Goal: Information Seeking & Learning: Find specific fact

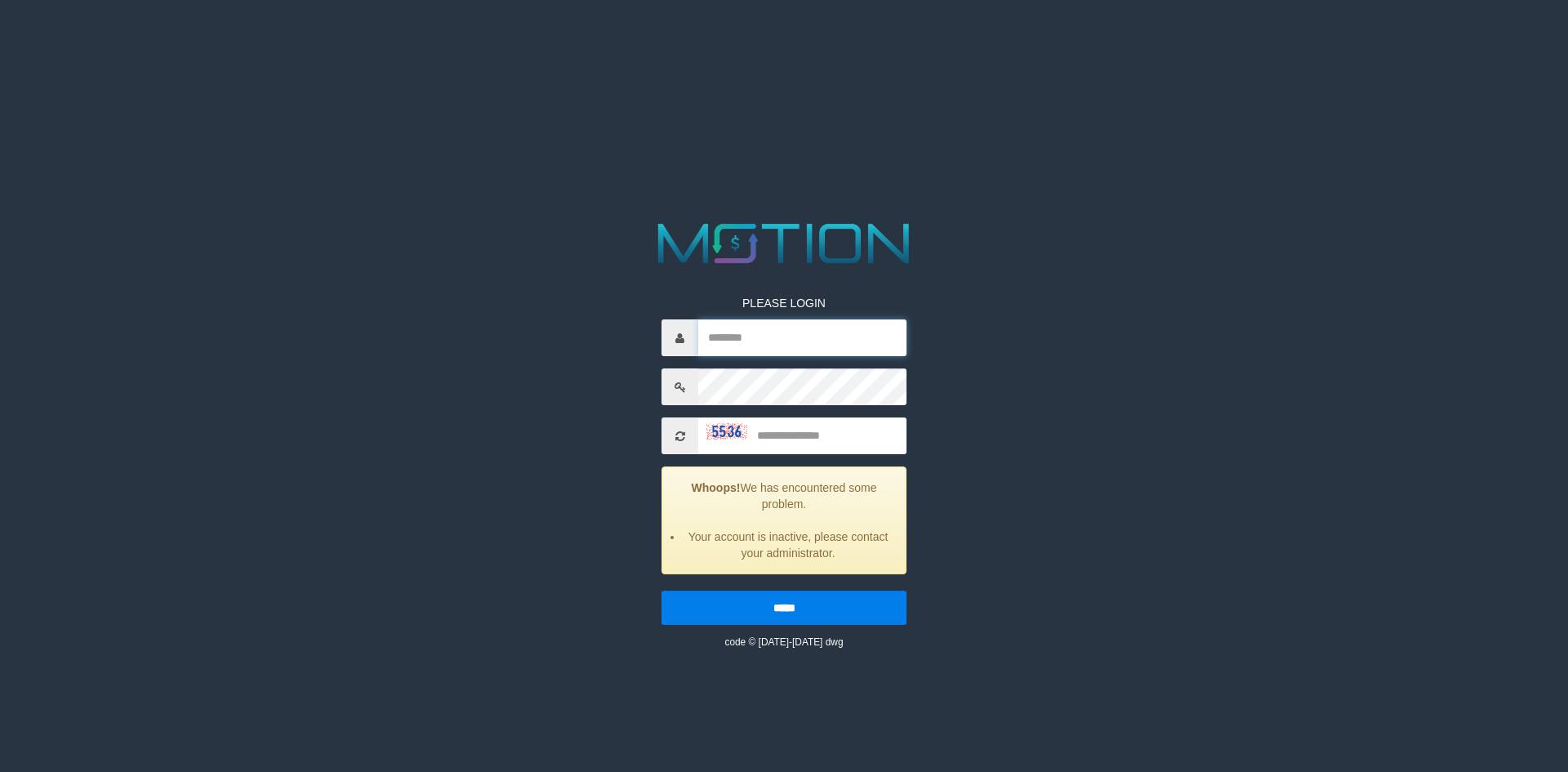
click at [796, 341] on input "text" at bounding box center [802, 338] width 209 height 37
type input "*********"
click at [810, 445] on input "text" at bounding box center [802, 436] width 209 height 37
type input "****"
click at [661, 591] on input "*****" at bounding box center [784, 607] width 245 height 34
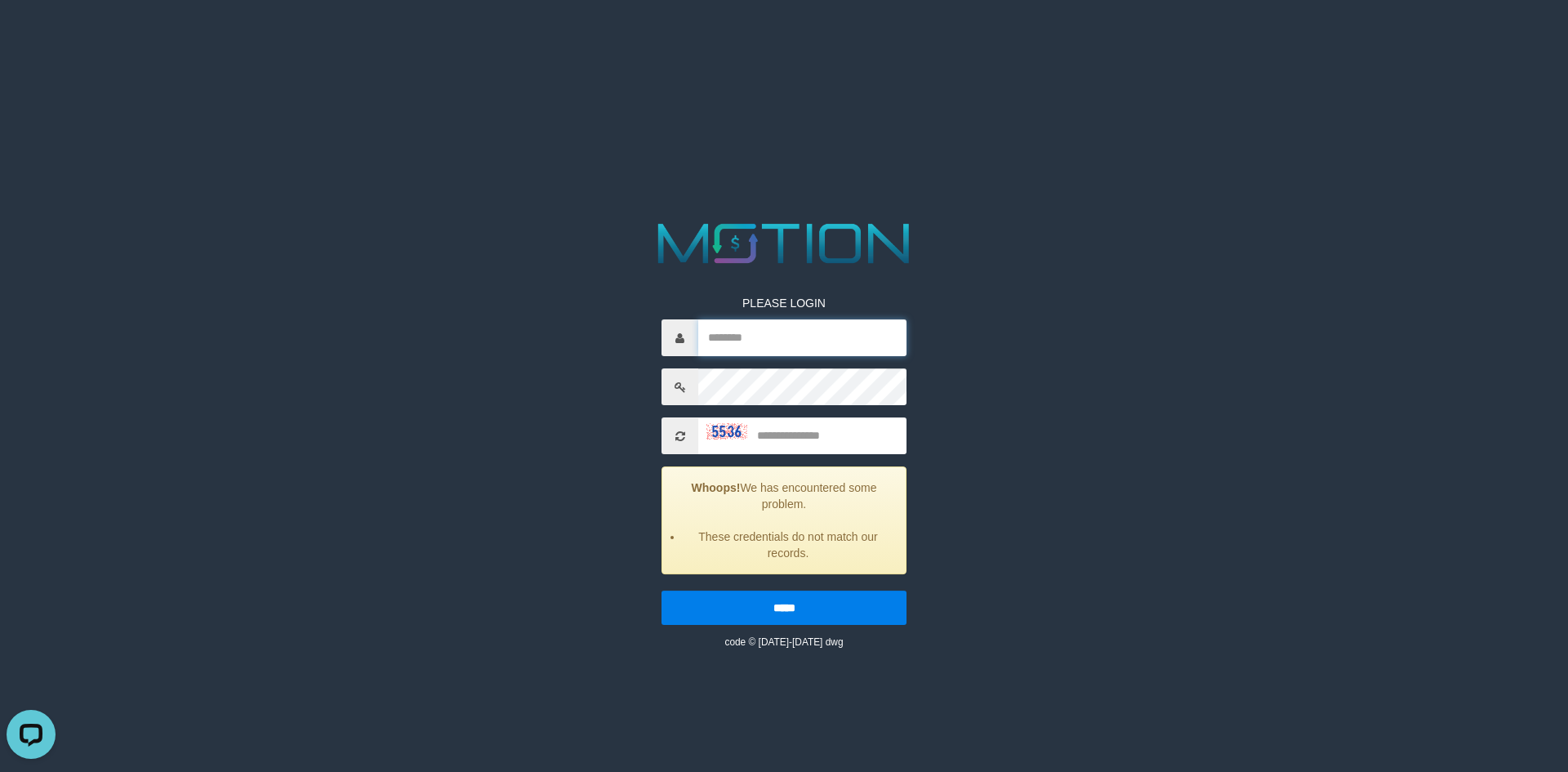
drag, startPoint x: 778, startPoint y: 348, endPoint x: 776, endPoint y: 330, distance: 18.1
click at [778, 348] on input "text" at bounding box center [802, 338] width 209 height 37
type input "*******"
click at [803, 433] on input "text" at bounding box center [802, 436] width 209 height 37
type input "****"
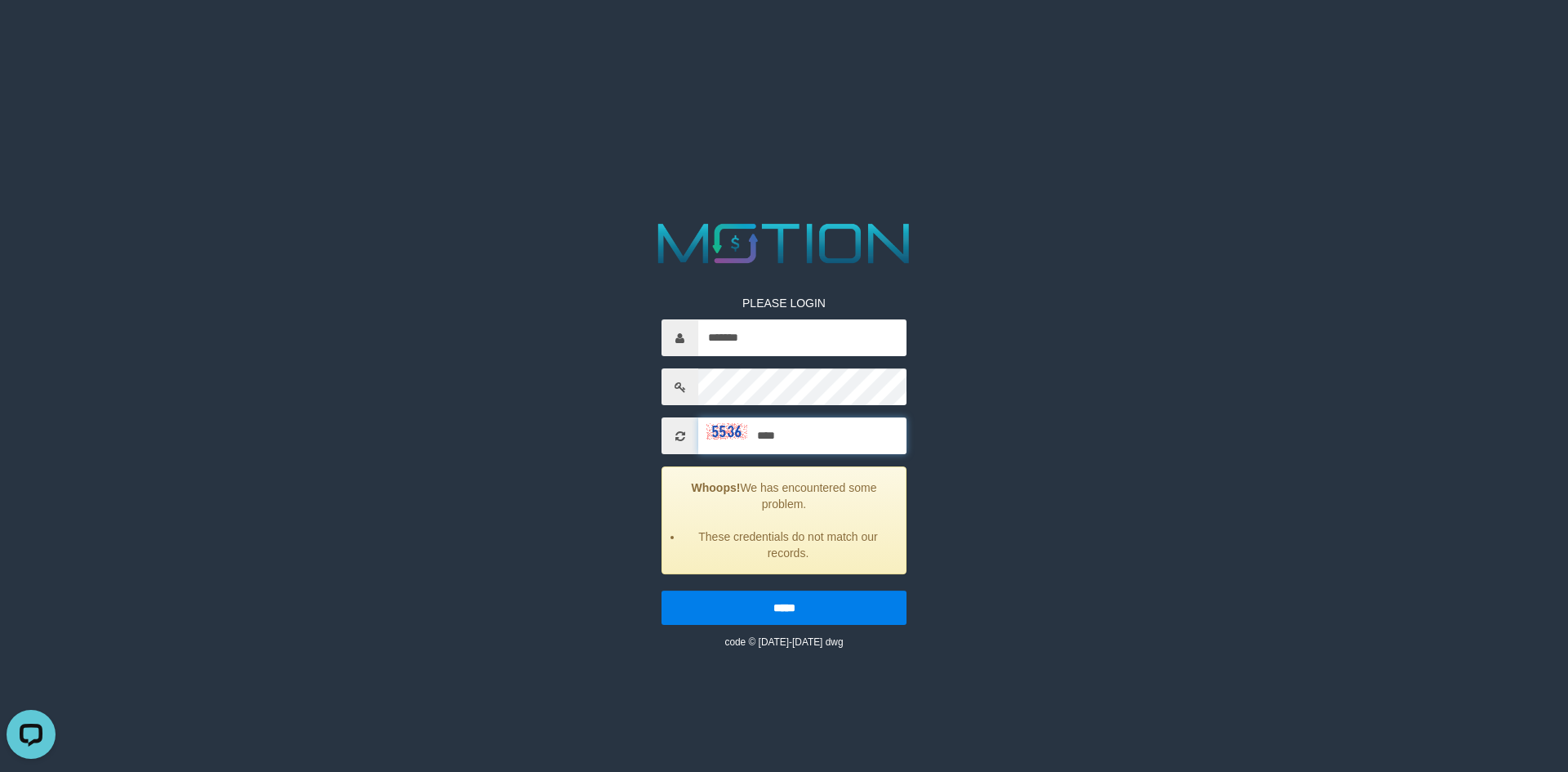
click at [661, 591] on input "*****" at bounding box center [784, 607] width 245 height 34
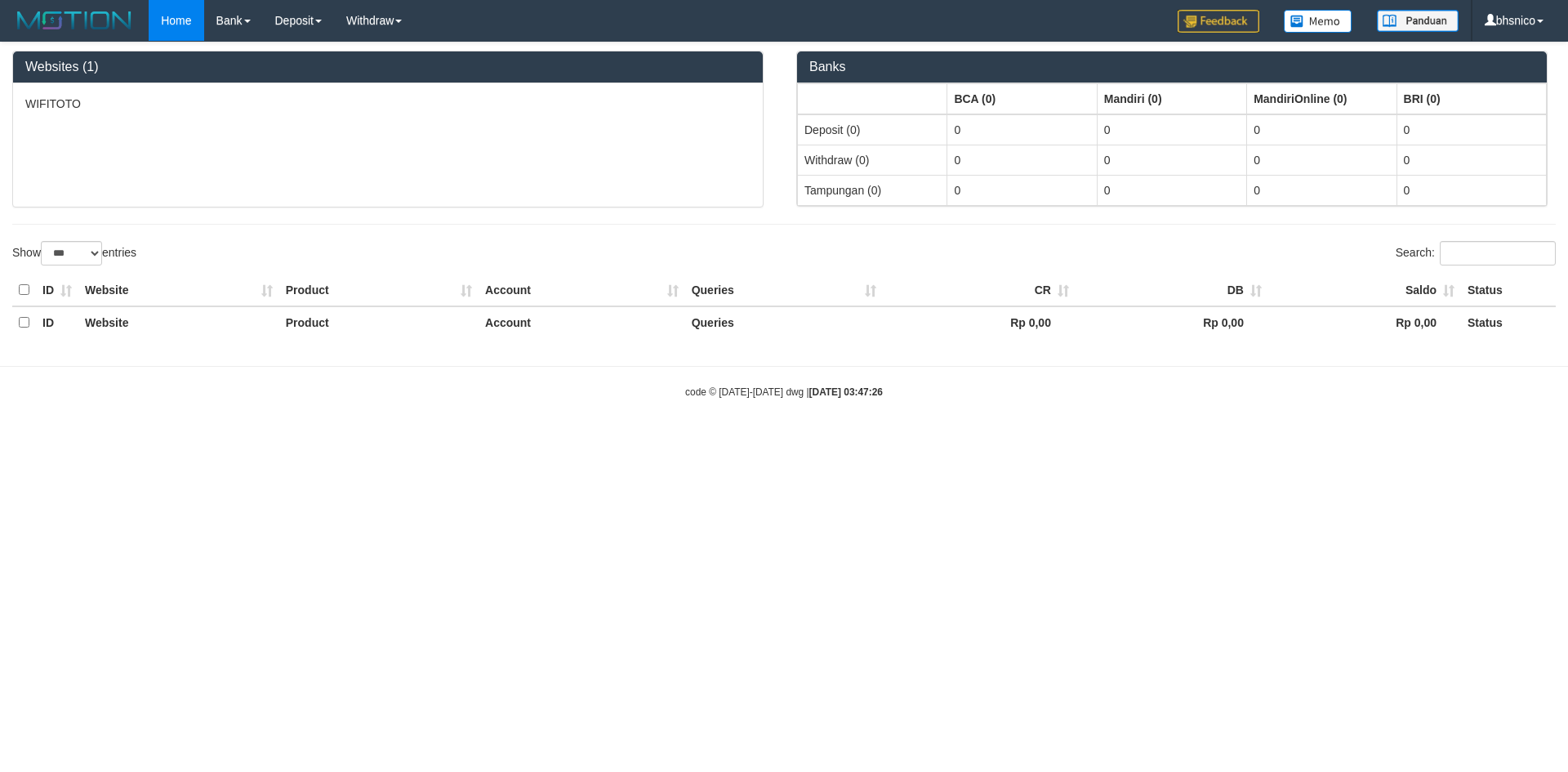
select select "***"
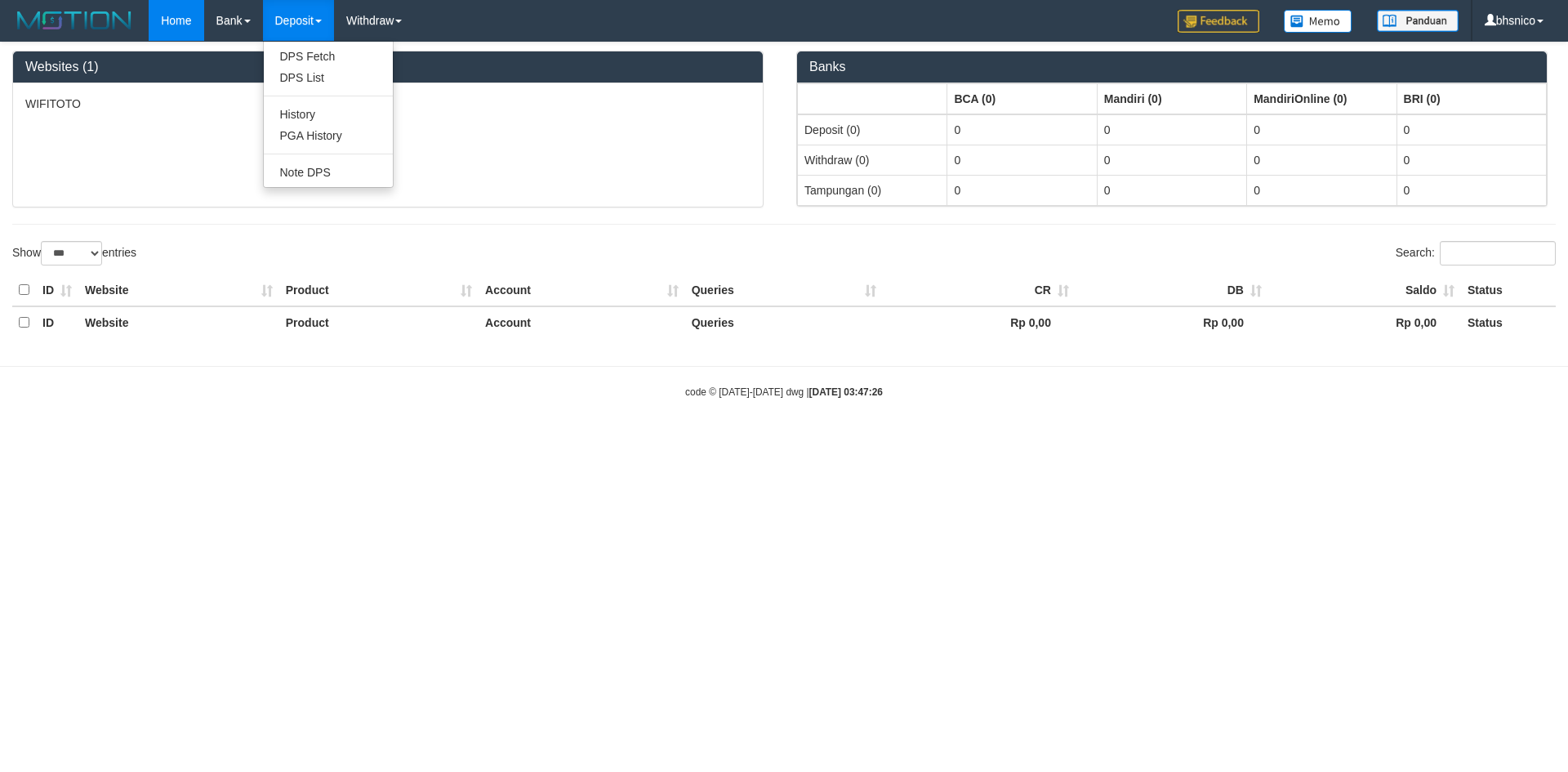
click at [311, 26] on link "Deposit" at bounding box center [298, 21] width 71 height 41
drag, startPoint x: 308, startPoint y: 131, endPoint x: 290, endPoint y: 93, distance: 42.0
click at [306, 131] on link "PGA History" at bounding box center [328, 136] width 129 height 22
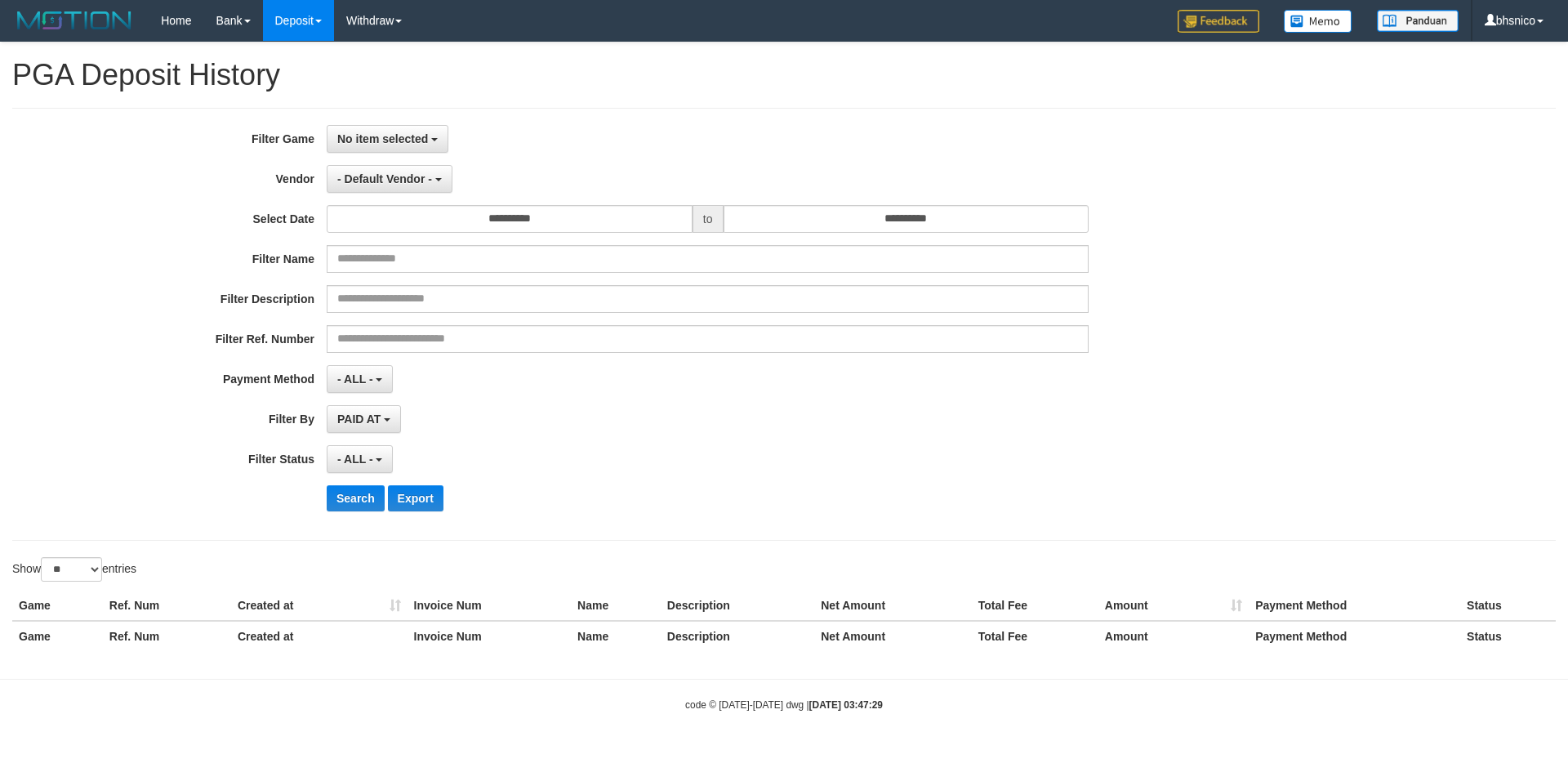
select select
select select "**"
click at [418, 138] on span "No item selected" at bounding box center [382, 138] width 91 height 13
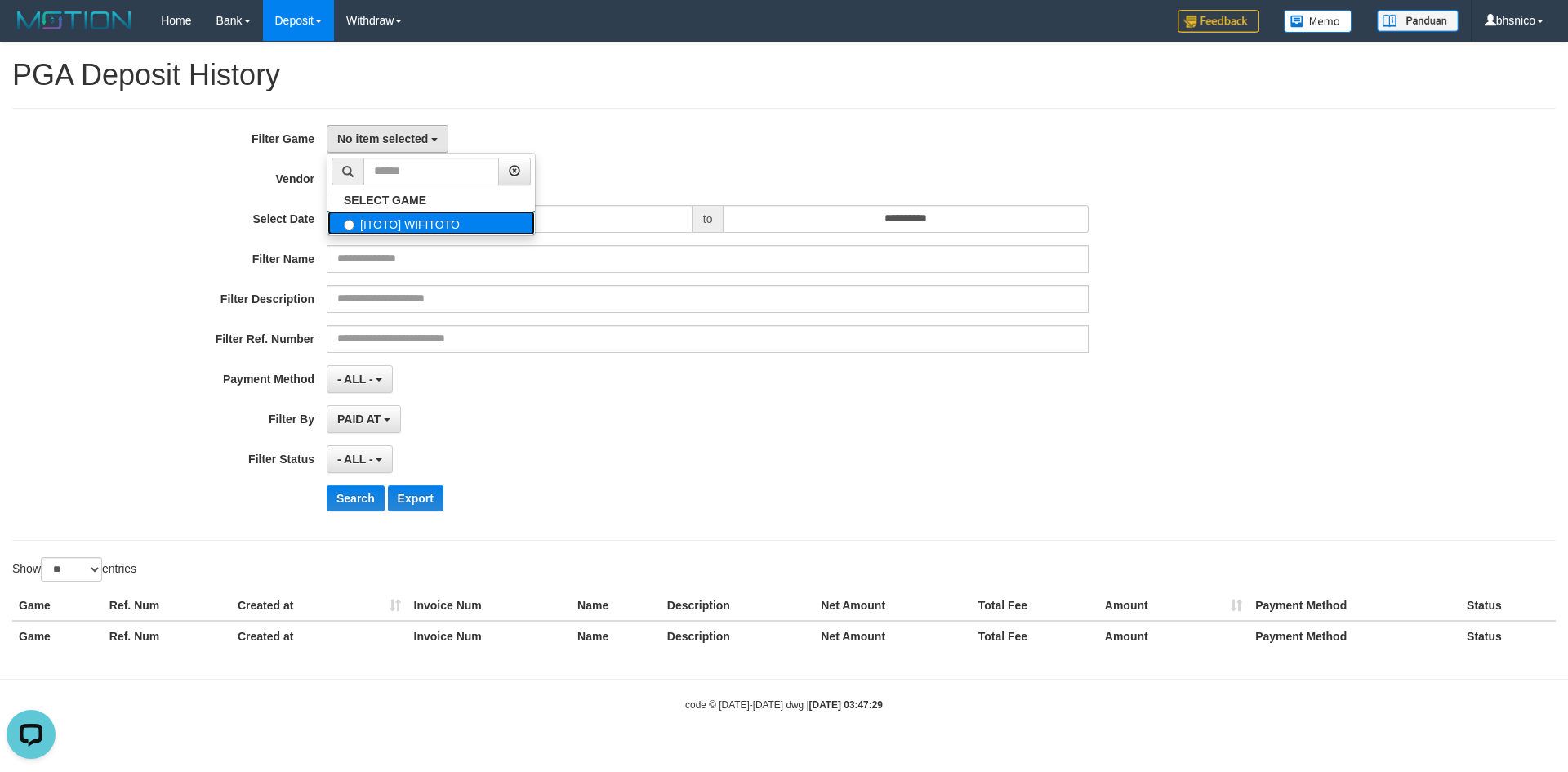
click at [440, 232] on label "[ITOTO] WIFITOTO" at bounding box center [431, 222] width 208 height 24
select select "****"
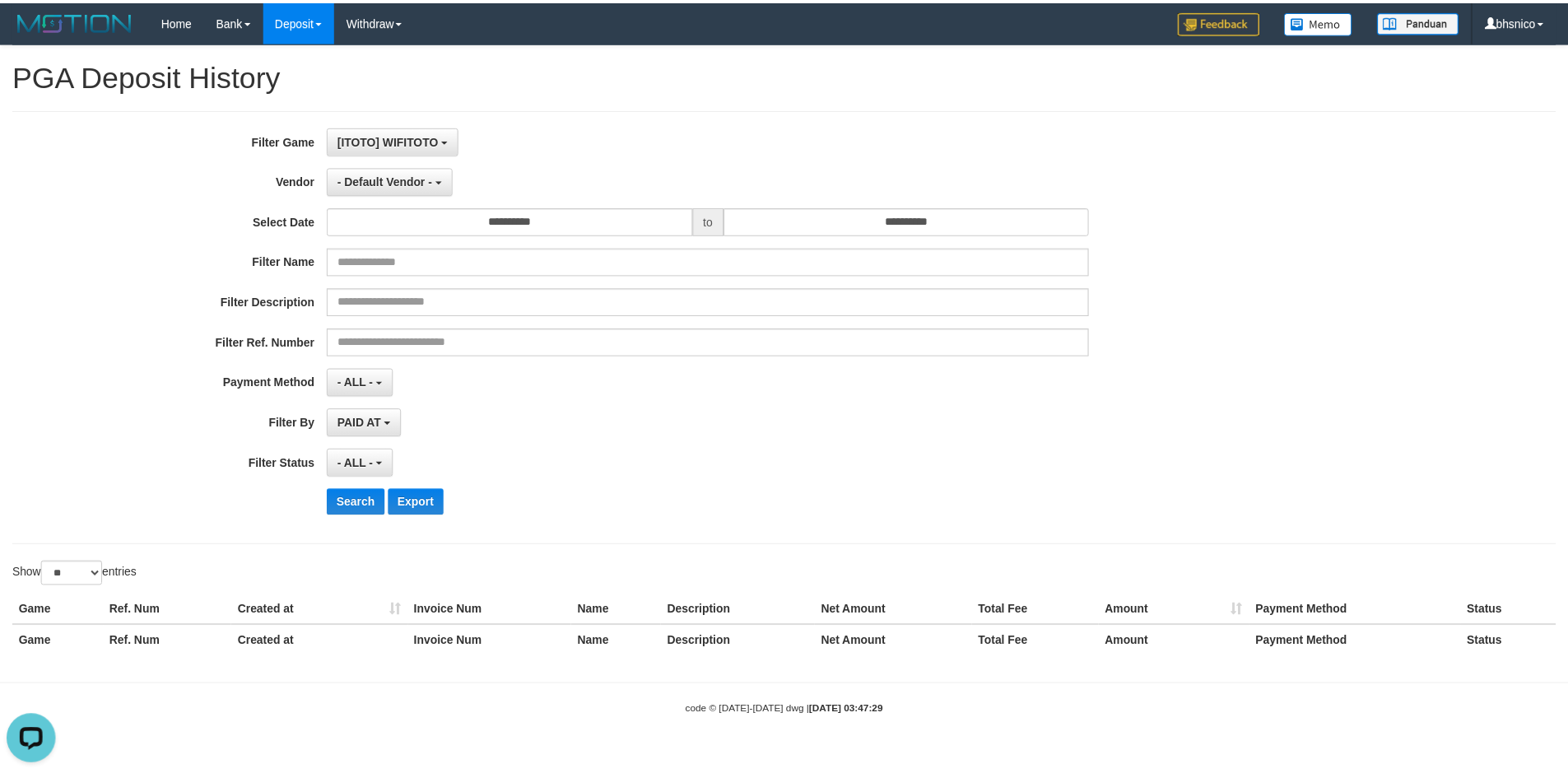
scroll to position [15, 0]
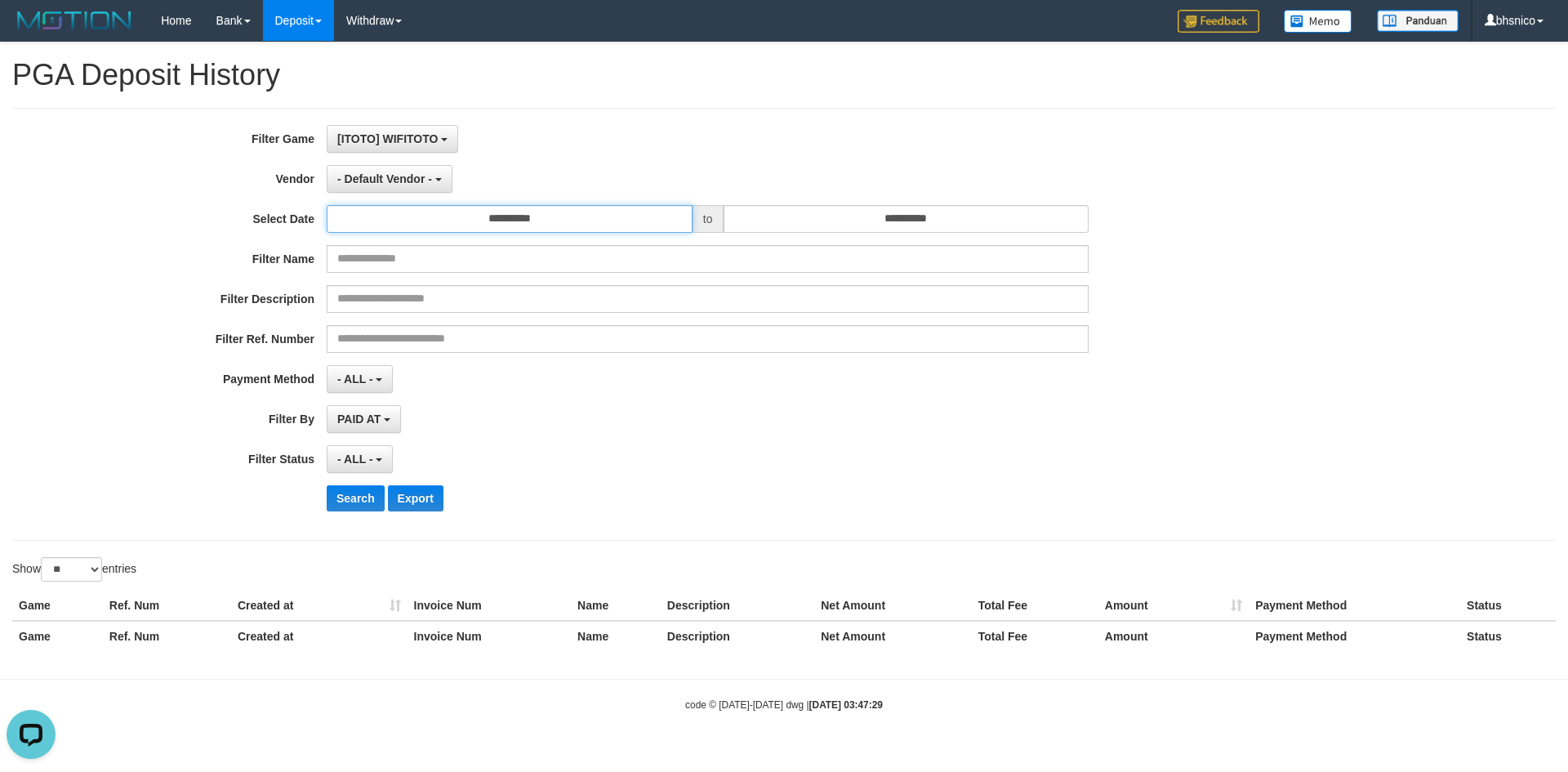
click at [563, 231] on input "**********" at bounding box center [510, 218] width 366 height 27
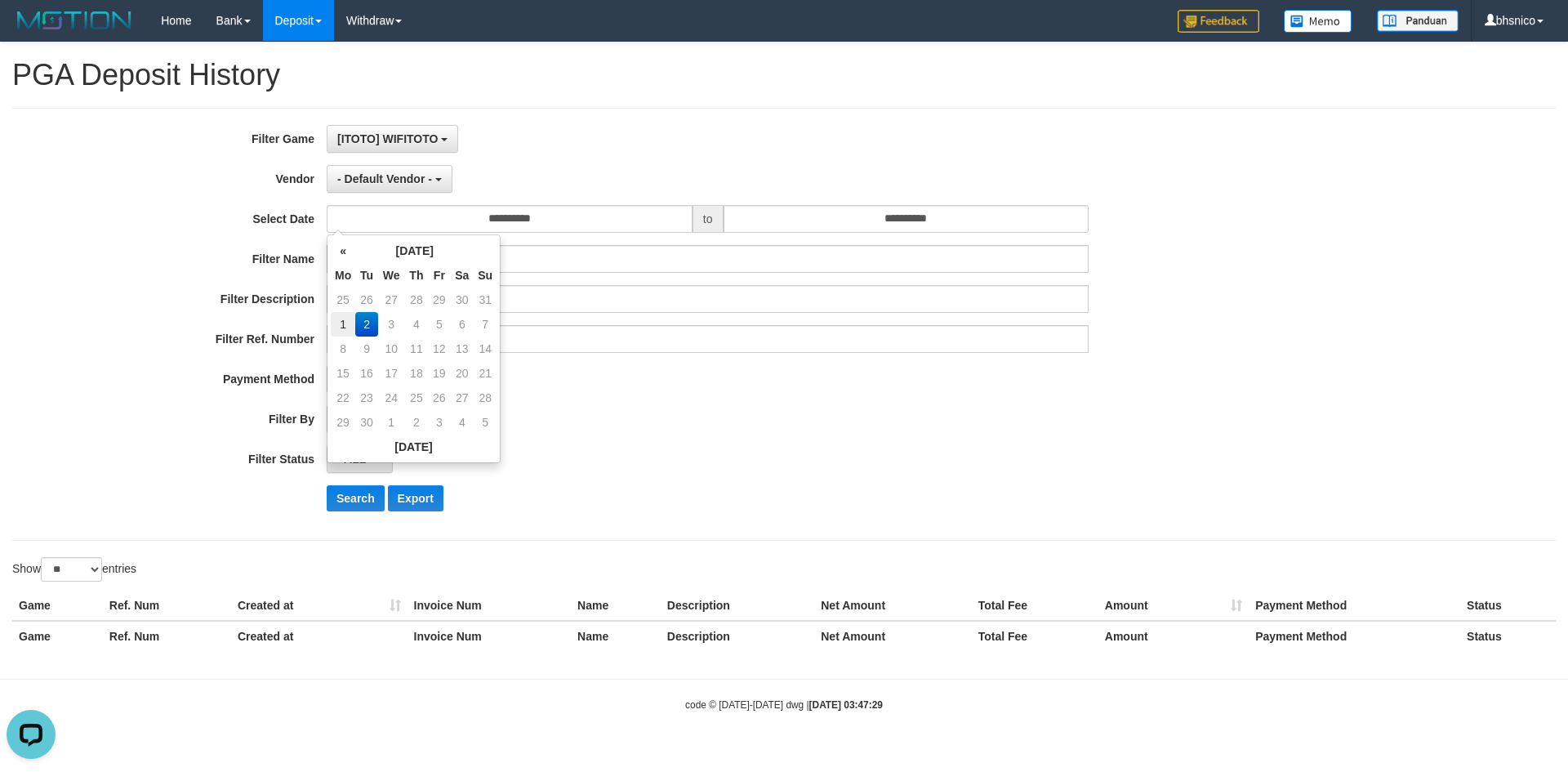
click at [348, 322] on td "1" at bounding box center [343, 324] width 24 height 24
type input "**********"
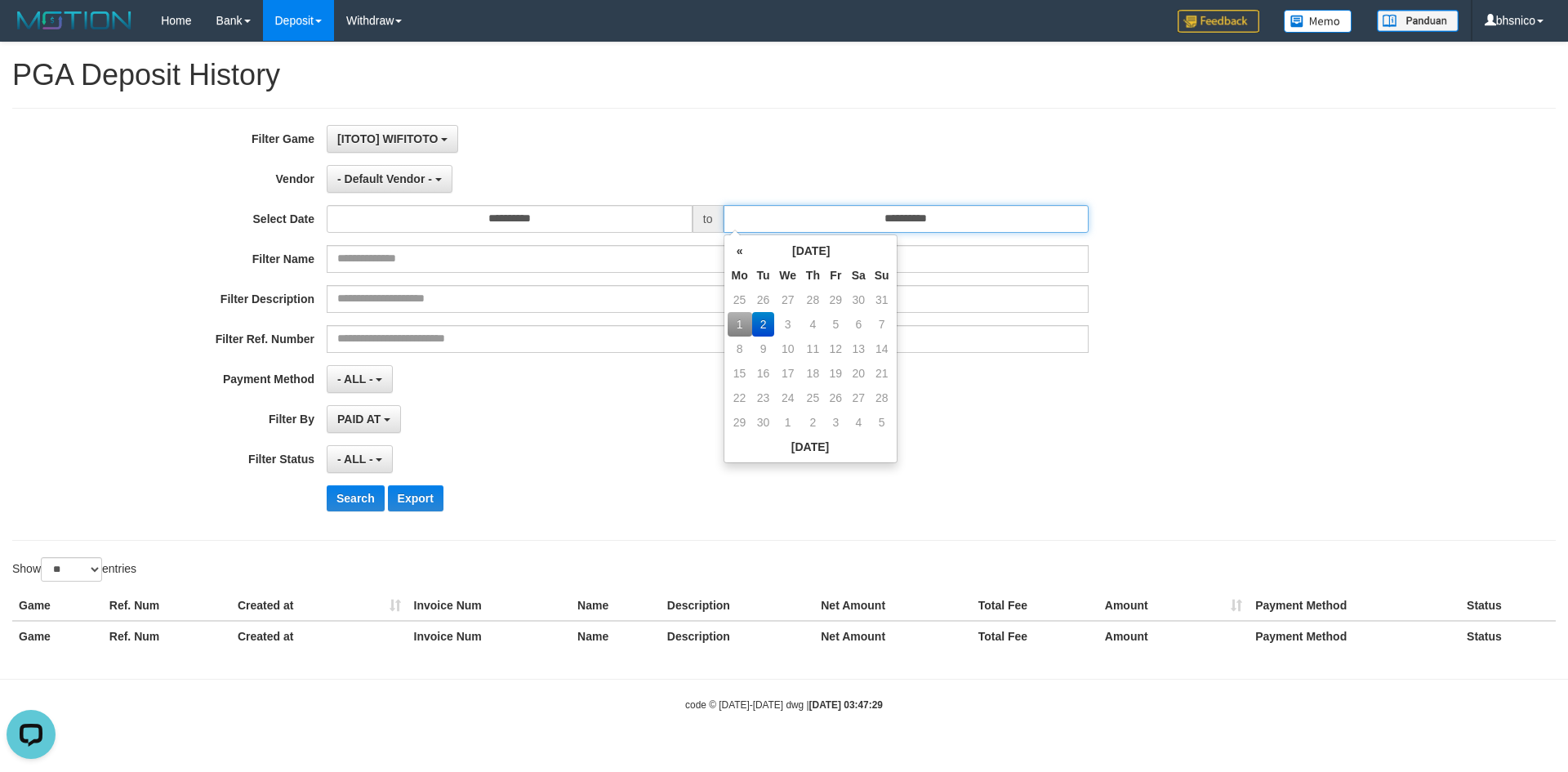
click at [964, 224] on input "**********" at bounding box center [907, 218] width 366 height 27
click at [738, 322] on td "1" at bounding box center [739, 324] width 24 height 24
type input "**********"
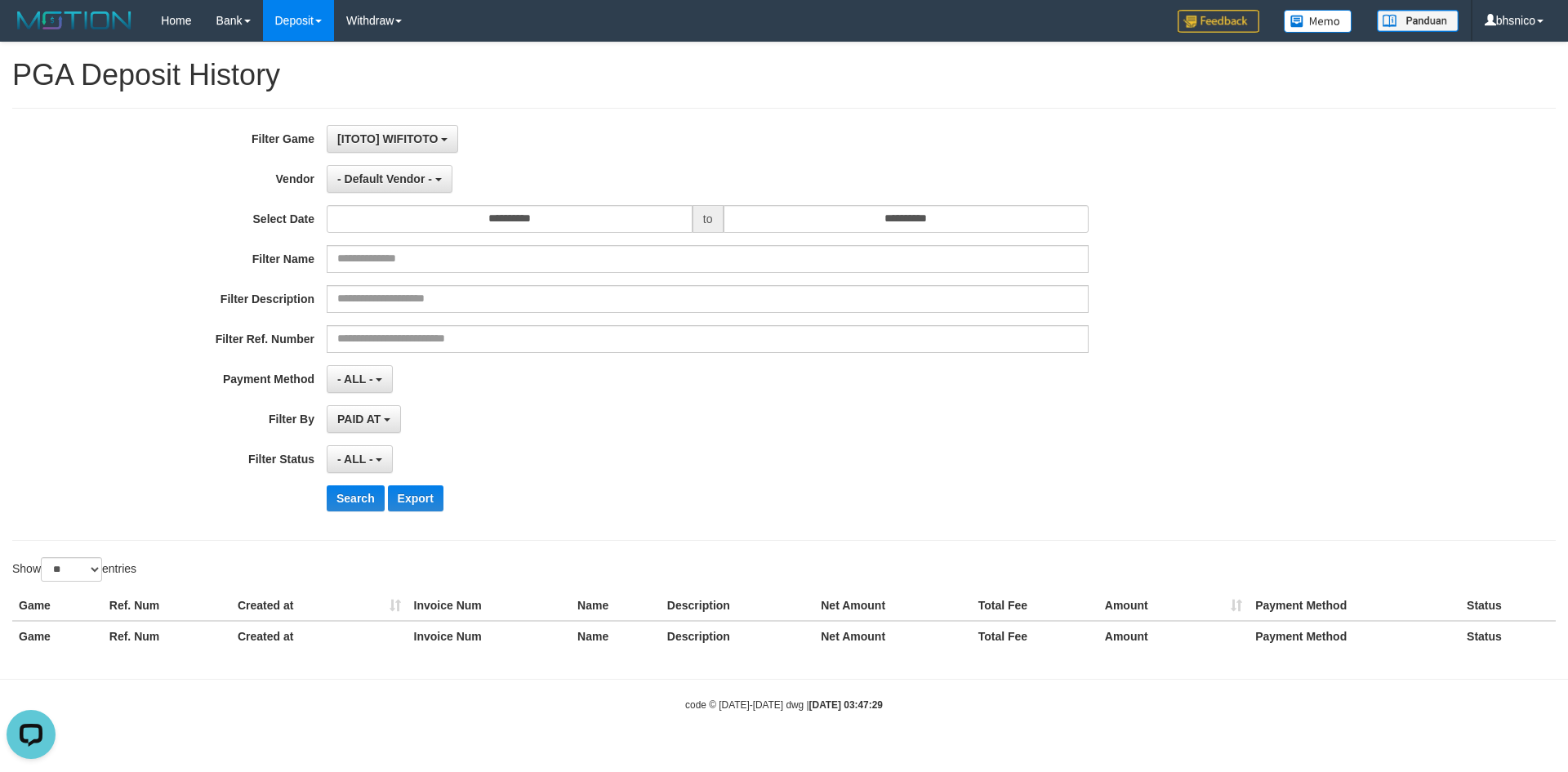
click at [606, 500] on div "Search Export" at bounding box center [817, 498] width 980 height 26
click at [451, 180] on button "- Default Vendor -" at bounding box center [390, 178] width 125 height 27
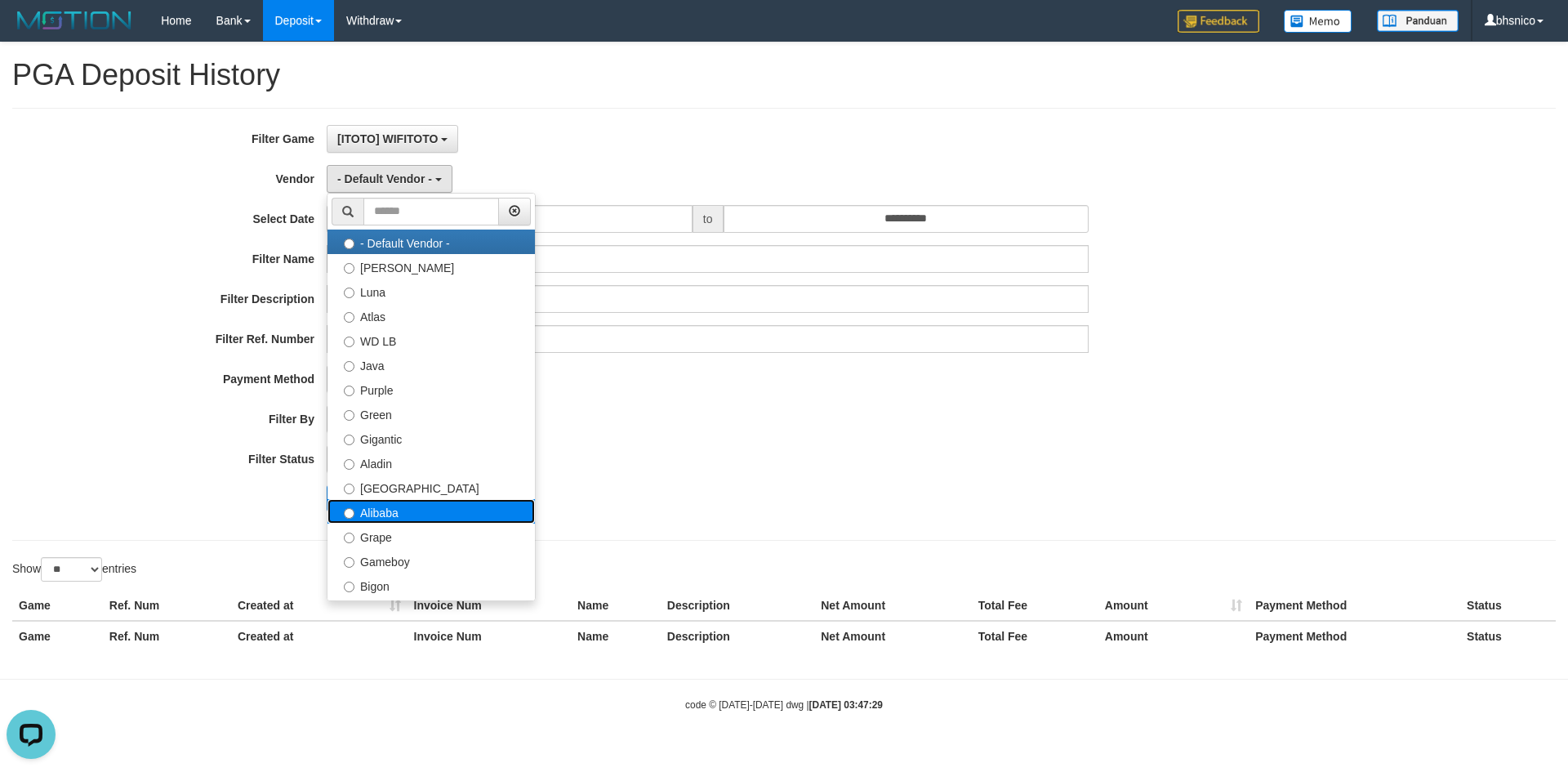
drag, startPoint x: 395, startPoint y: 516, endPoint x: 412, endPoint y: 503, distance: 21.4
click at [395, 514] on label "Alibaba" at bounding box center [431, 510] width 208 height 24
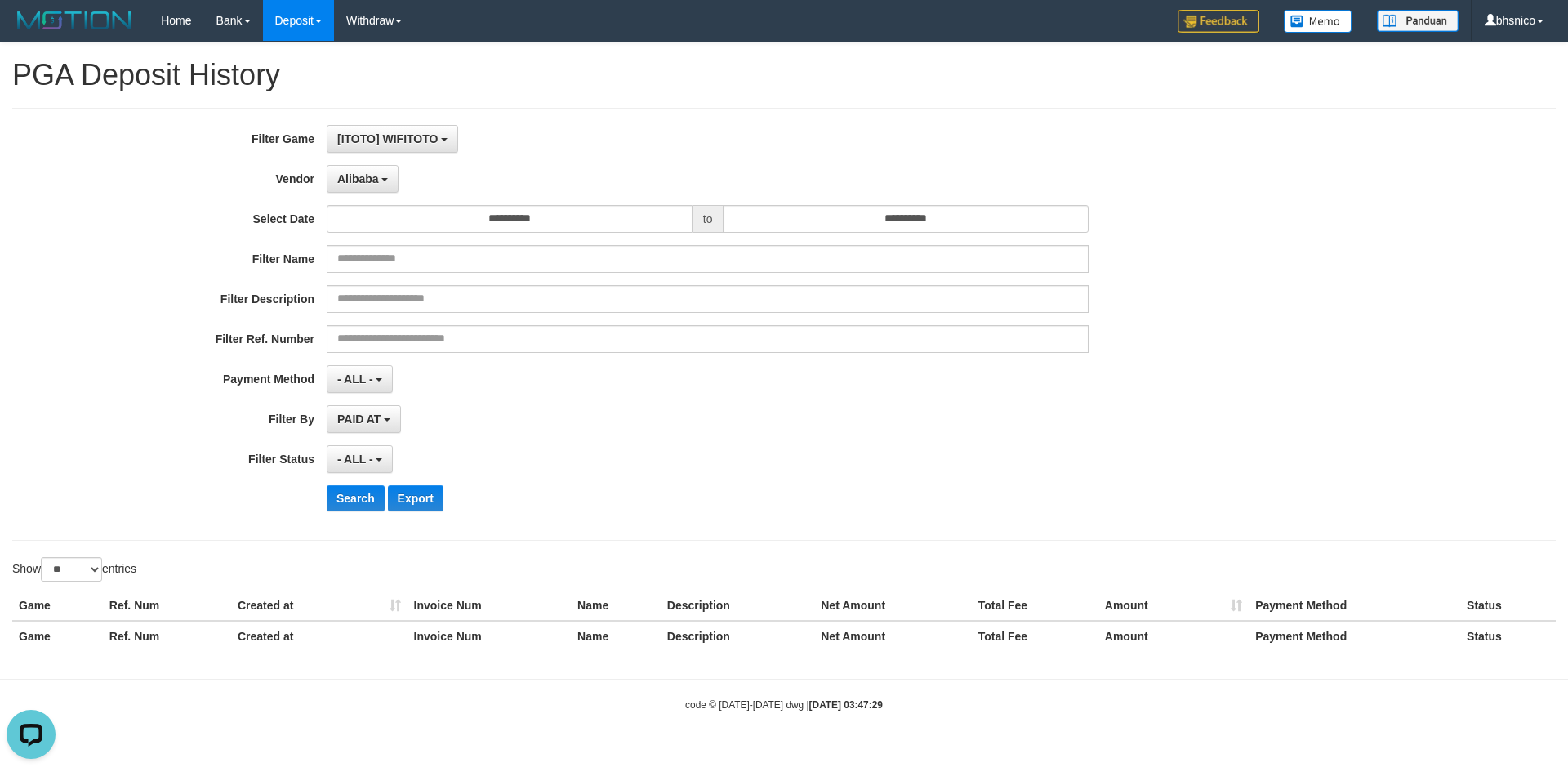
click at [701, 451] on div "- ALL - SELECT ALL - ALL - SELECT STATUS PENDING/UNPAID PAID CANCELED EXPIRED" at bounding box center [708, 458] width 762 height 27
click at [354, 500] on button "Search" at bounding box center [356, 498] width 58 height 26
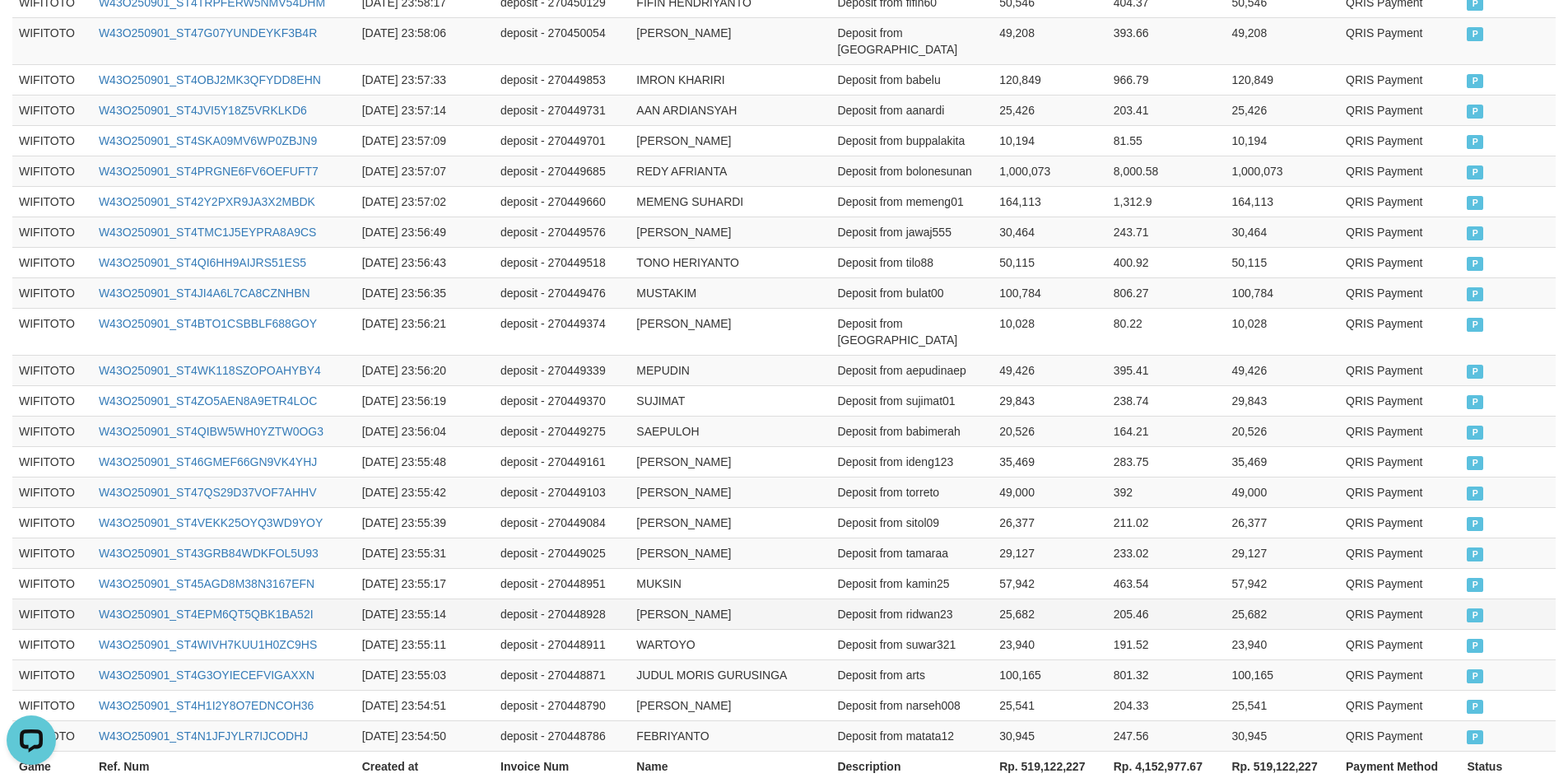
scroll to position [771, 0]
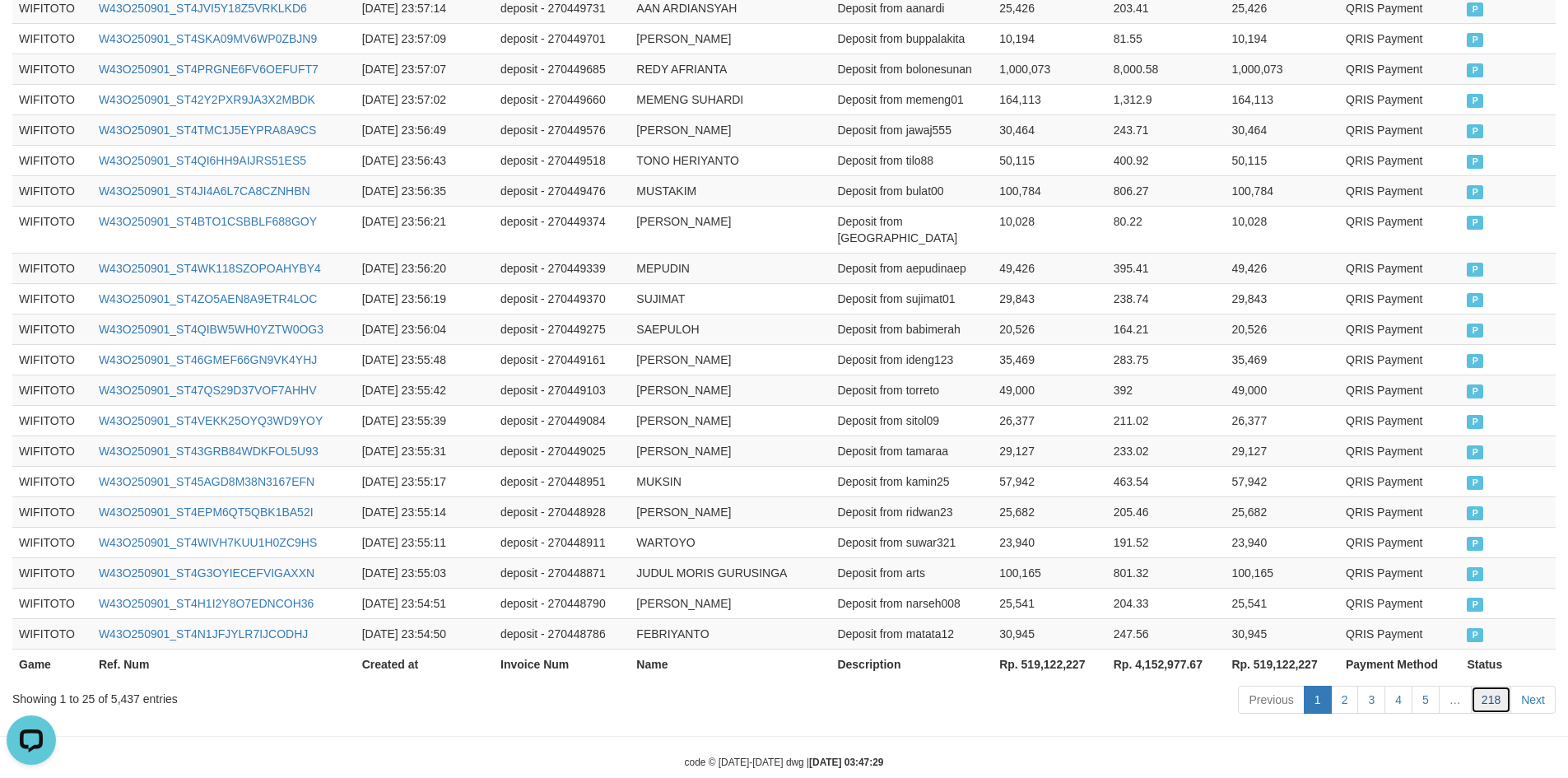
click at [1502, 686] on link "218" at bounding box center [1491, 700] width 40 height 28
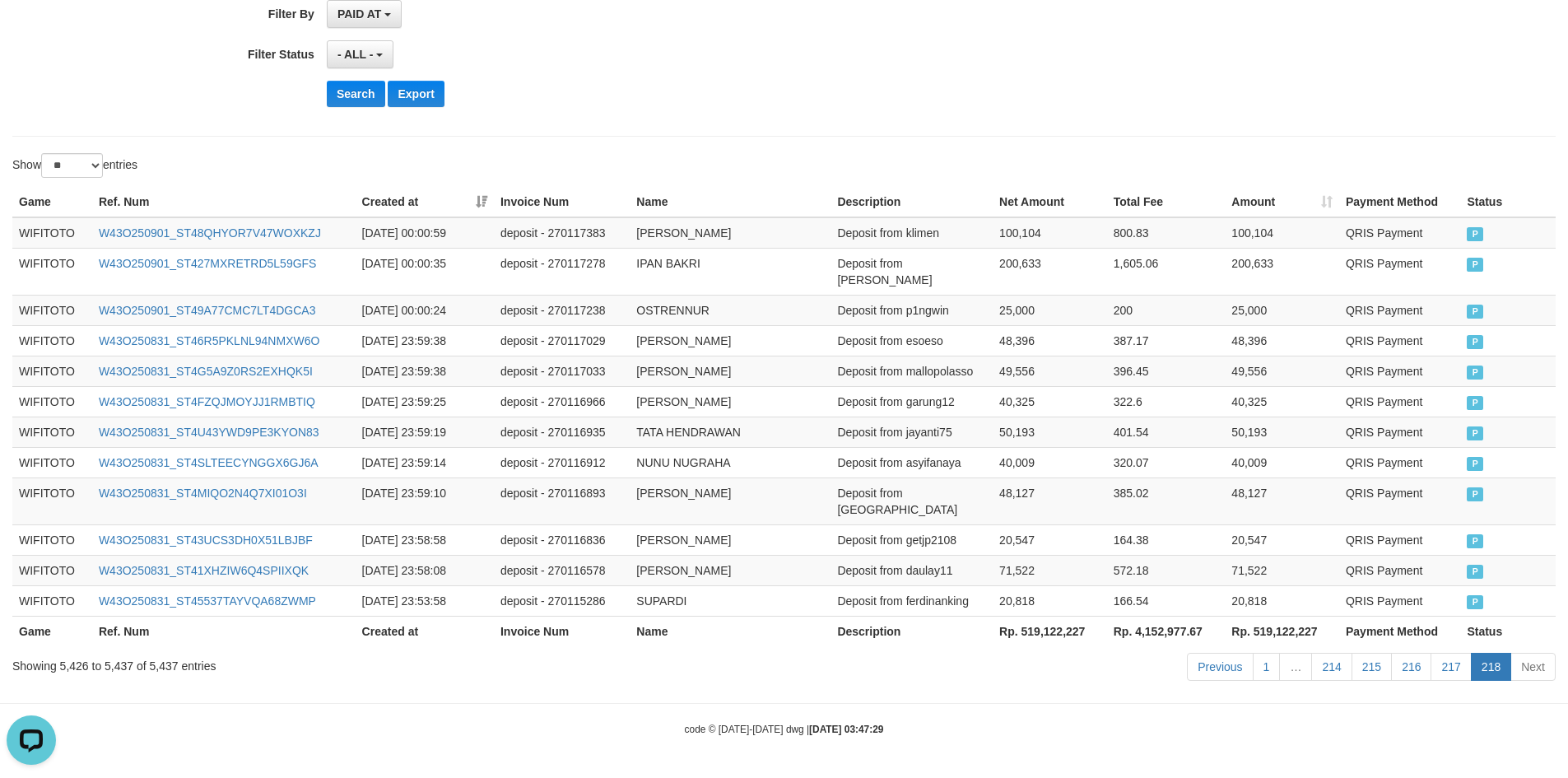
scroll to position [375, 0]
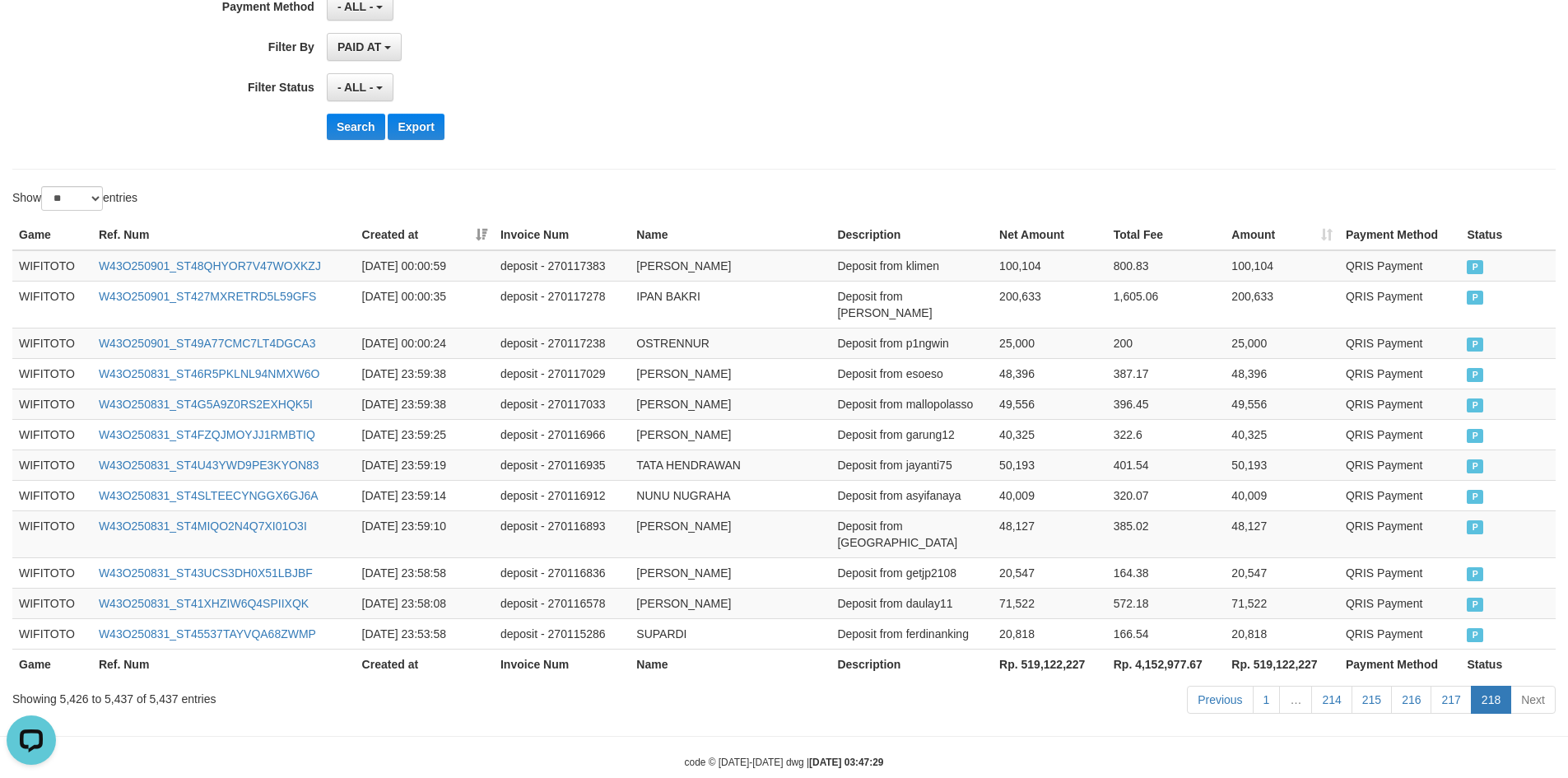
click at [1285, 649] on th "Rp. 519,122,227" at bounding box center [1283, 663] width 115 height 31
copy th "Rp."
copy tr "Rp."
click at [1305, 684] on div "Previous 1 … 214 215 216 217 218 Next" at bounding box center [1111, 702] width 890 height 36
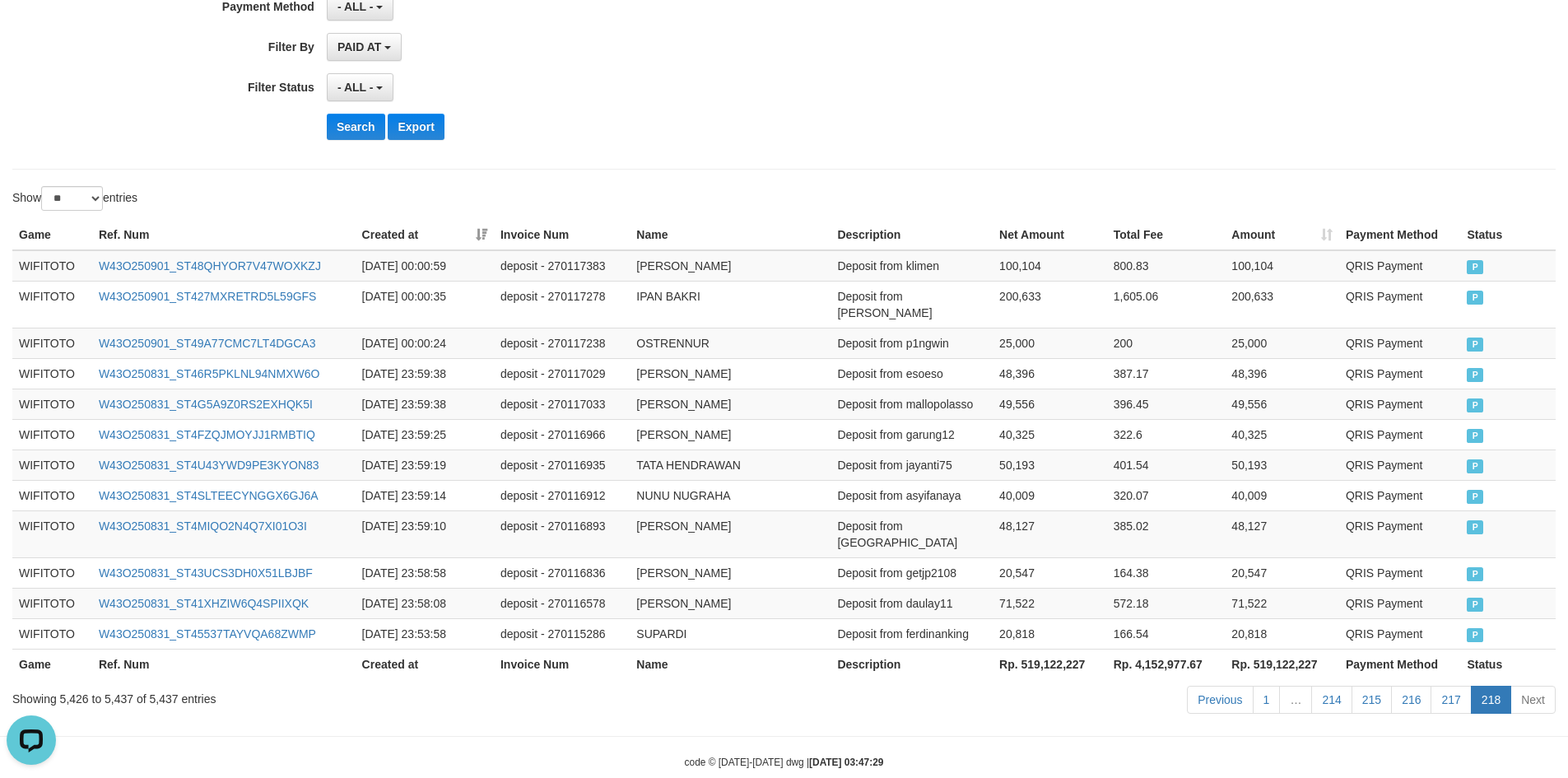
click at [1272, 649] on th "Rp. 519,122,227" at bounding box center [1283, 663] width 115 height 31
copy th "519,122,227"
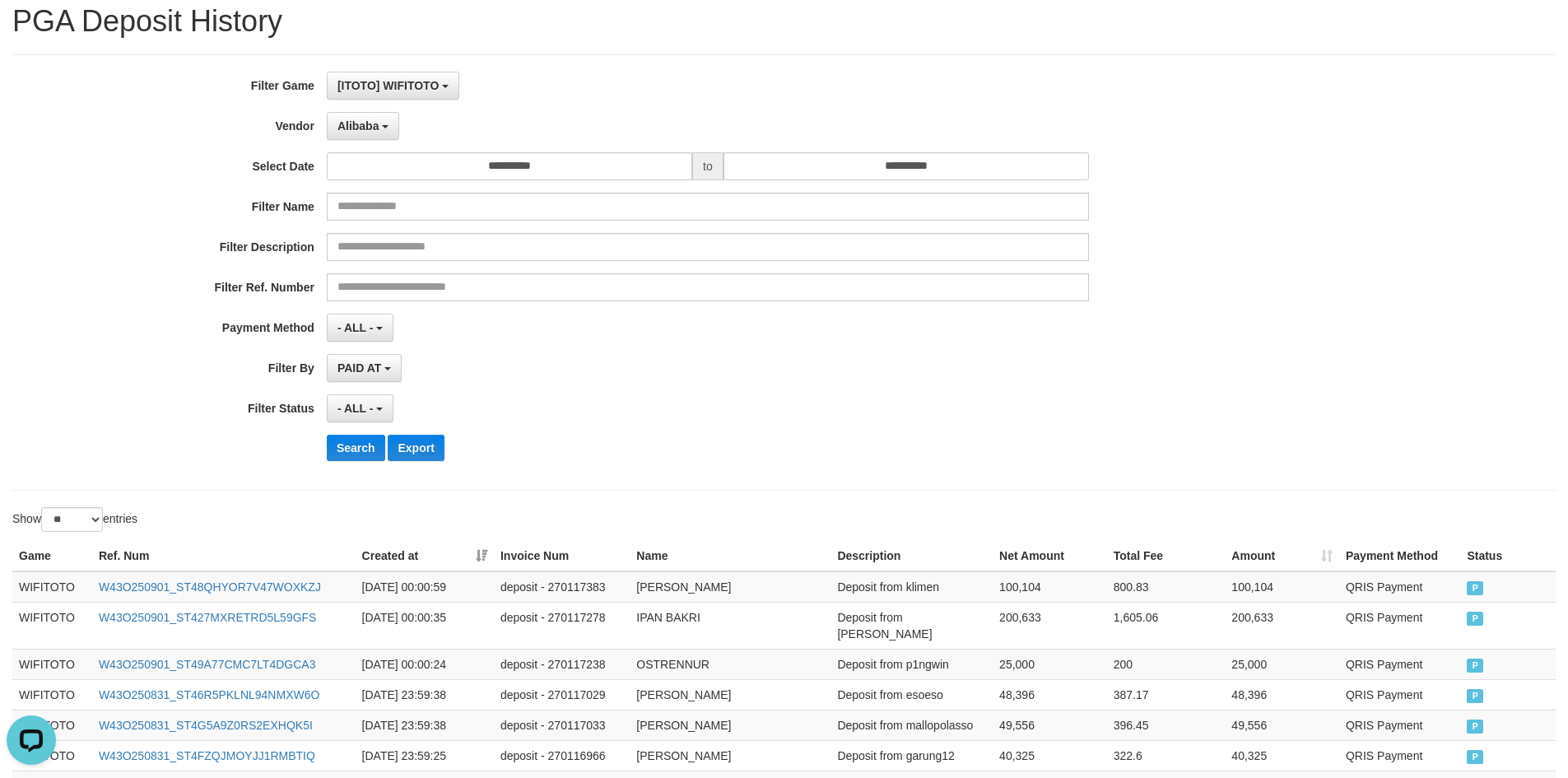
scroll to position [46, 0]
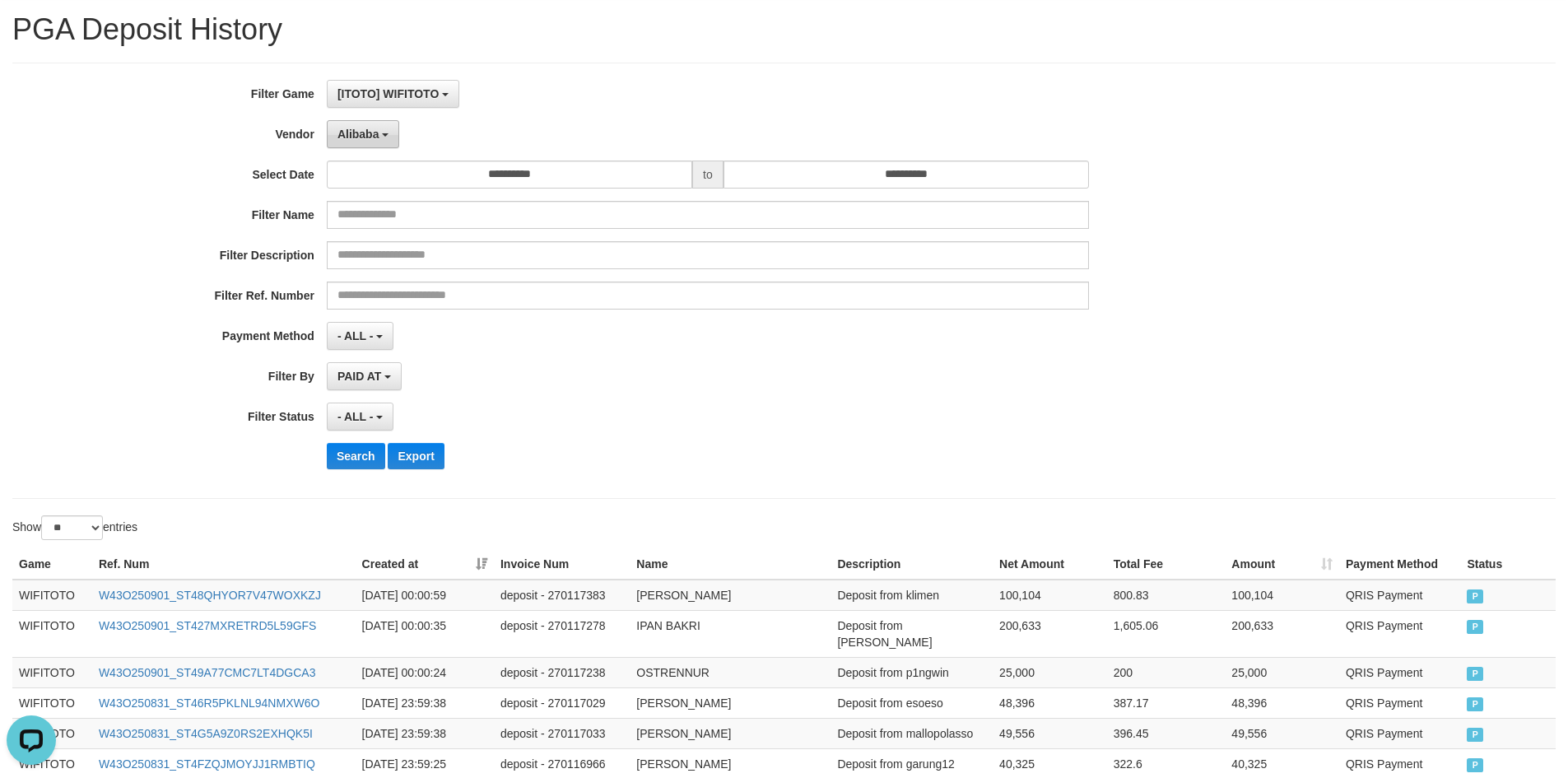
click at [385, 137] on button "Alibaba" at bounding box center [362, 134] width 72 height 28
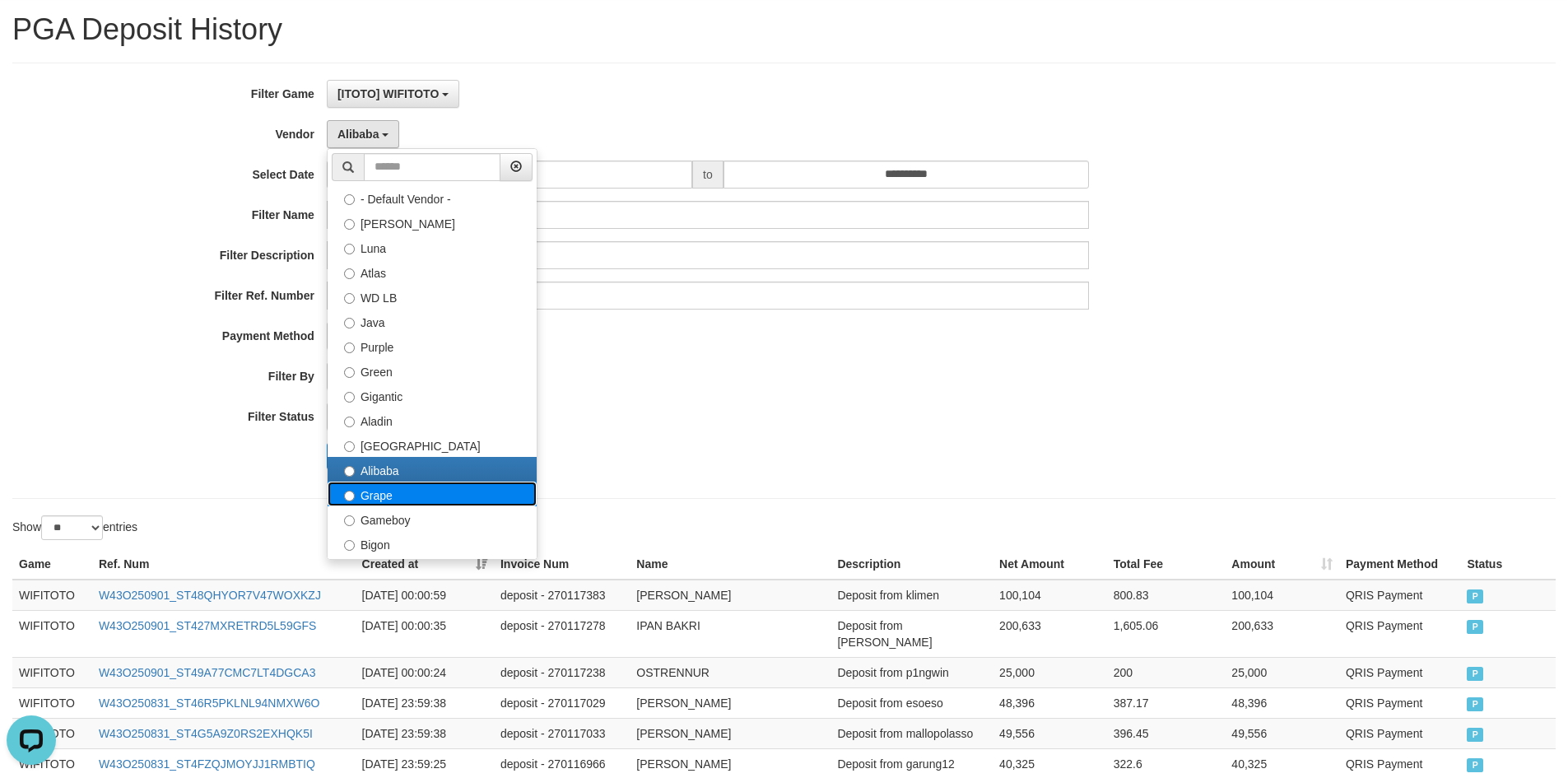
click at [377, 498] on label "Grape" at bounding box center [432, 494] width 209 height 25
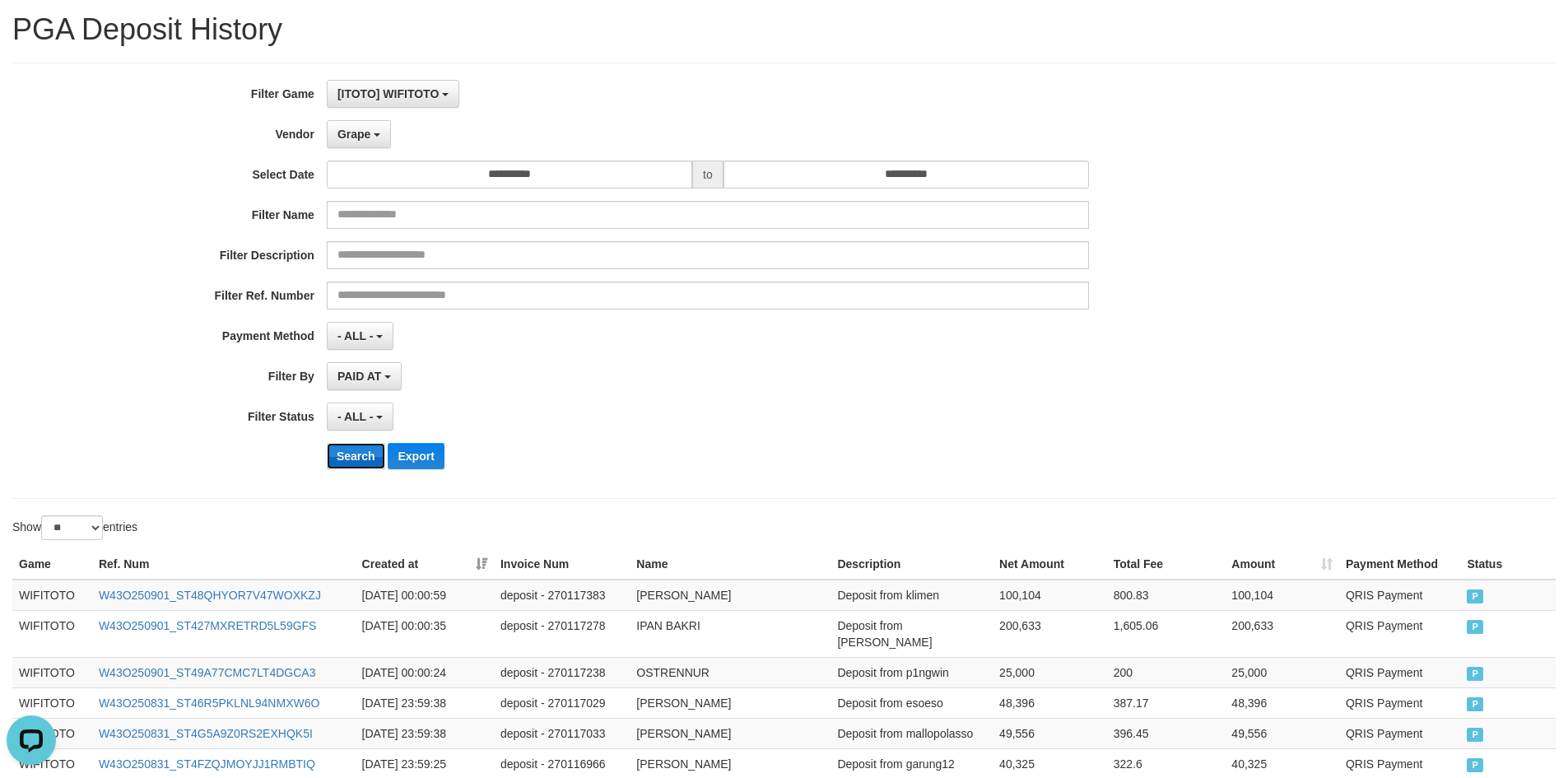
click at [374, 455] on button "Search" at bounding box center [355, 456] width 58 height 27
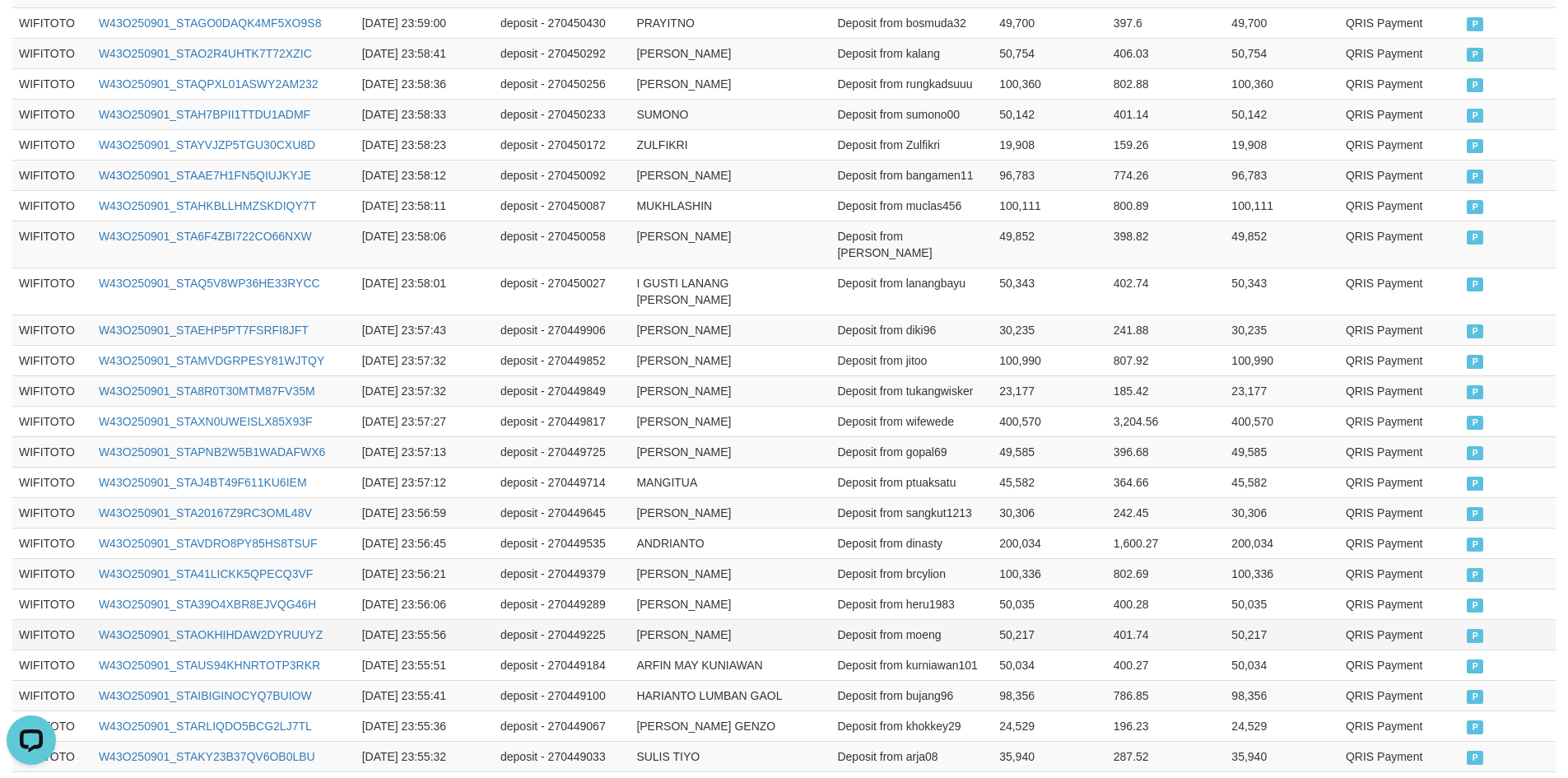
scroll to position [705, 0]
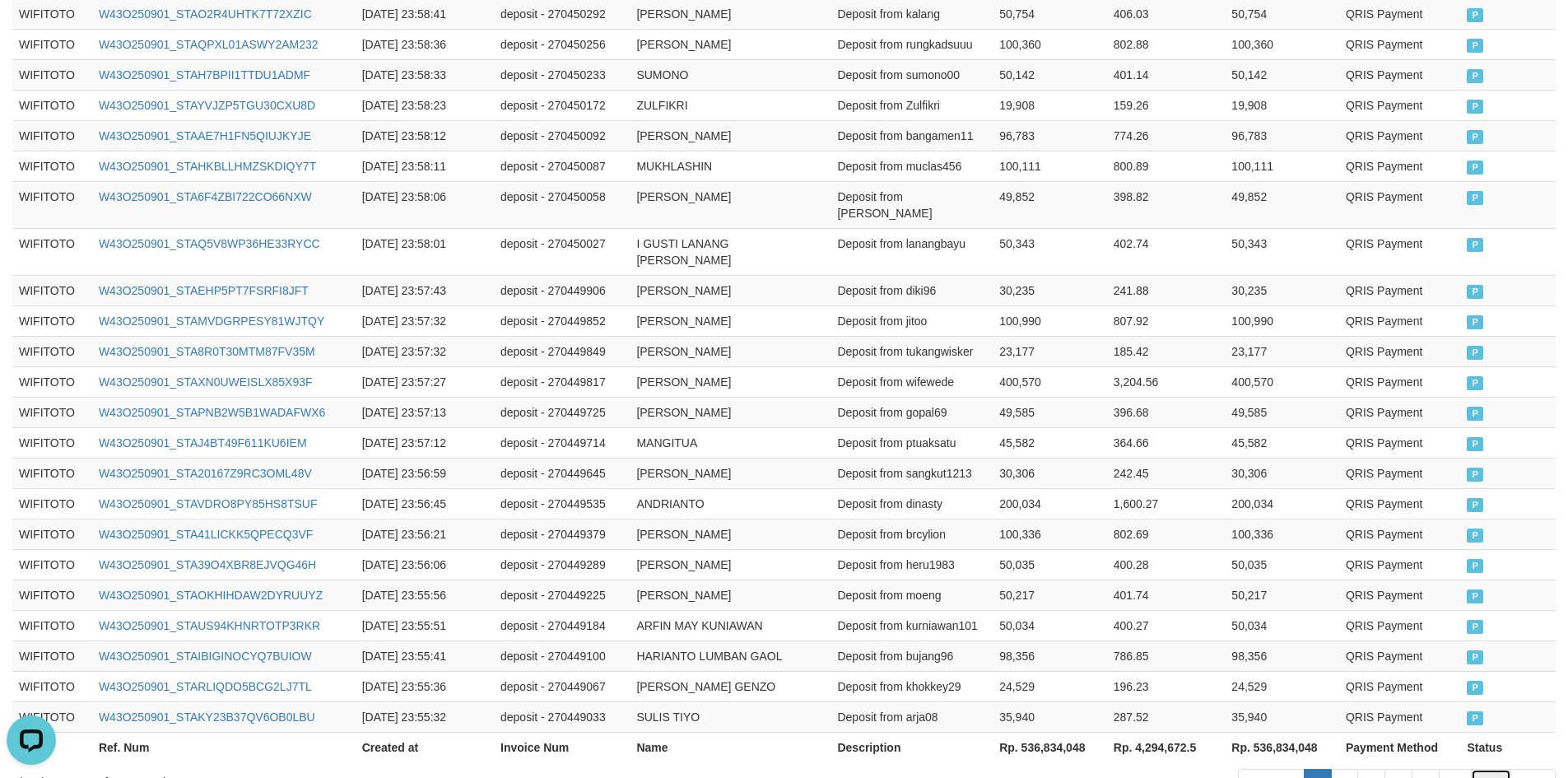
click at [1489, 769] on link "214" at bounding box center [1491, 783] width 40 height 28
click at [1287, 732] on th "Rp. 536,834,048" at bounding box center [1283, 746] width 115 height 31
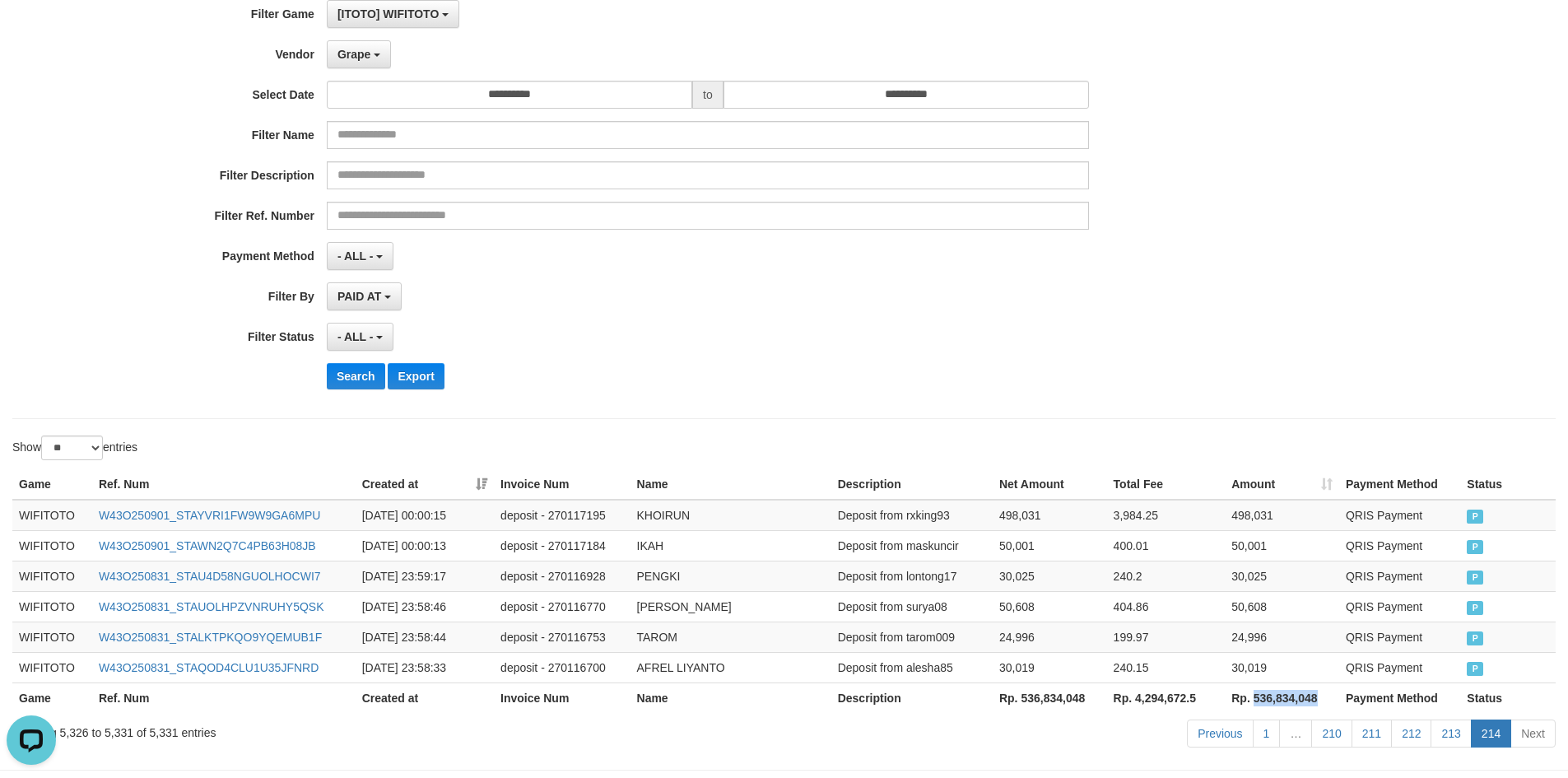
click at [1287, 703] on th "Rp. 536,834,048" at bounding box center [1283, 697] width 115 height 31
copy th "536,834,048"
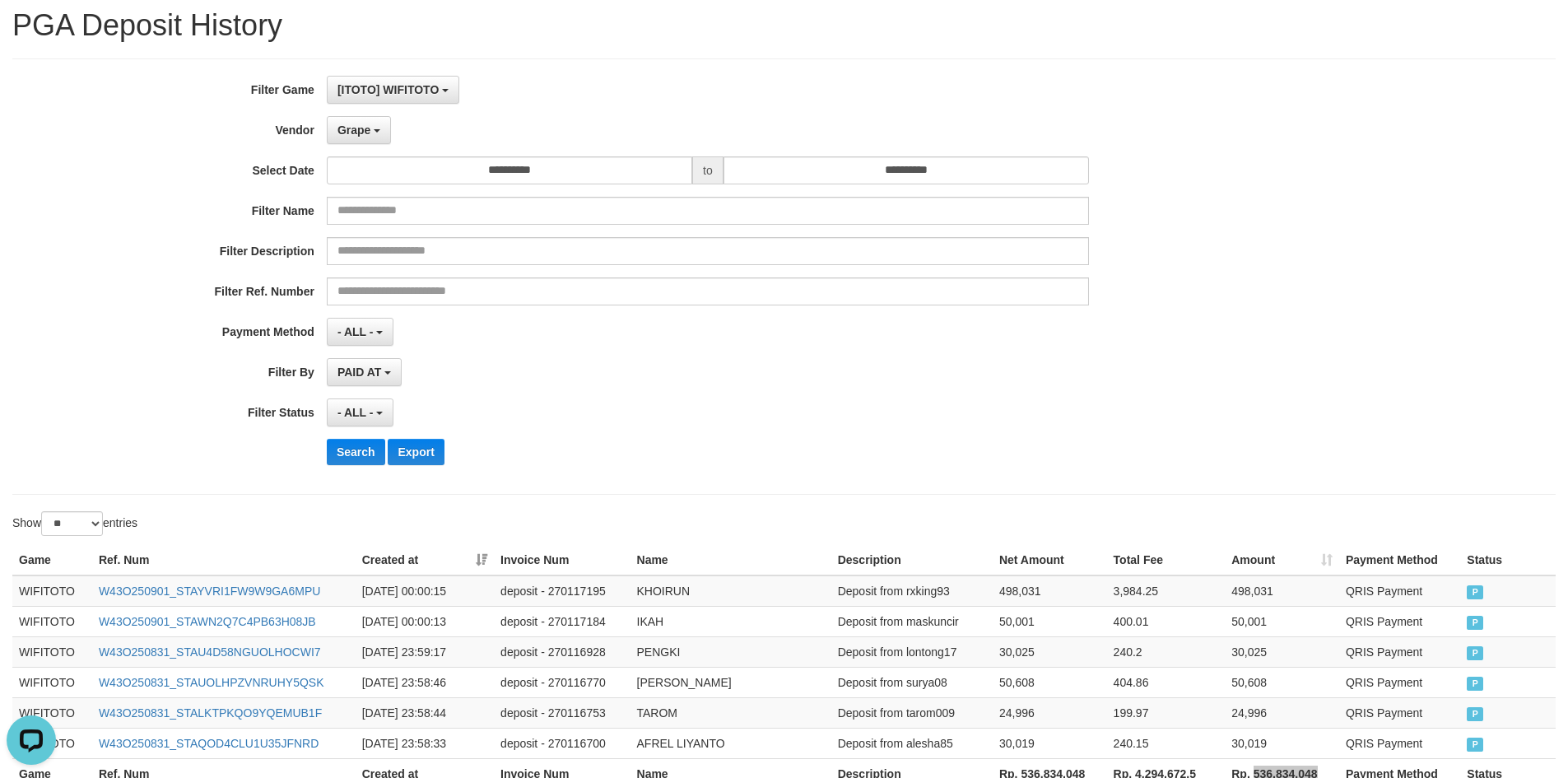
scroll to position [0, 0]
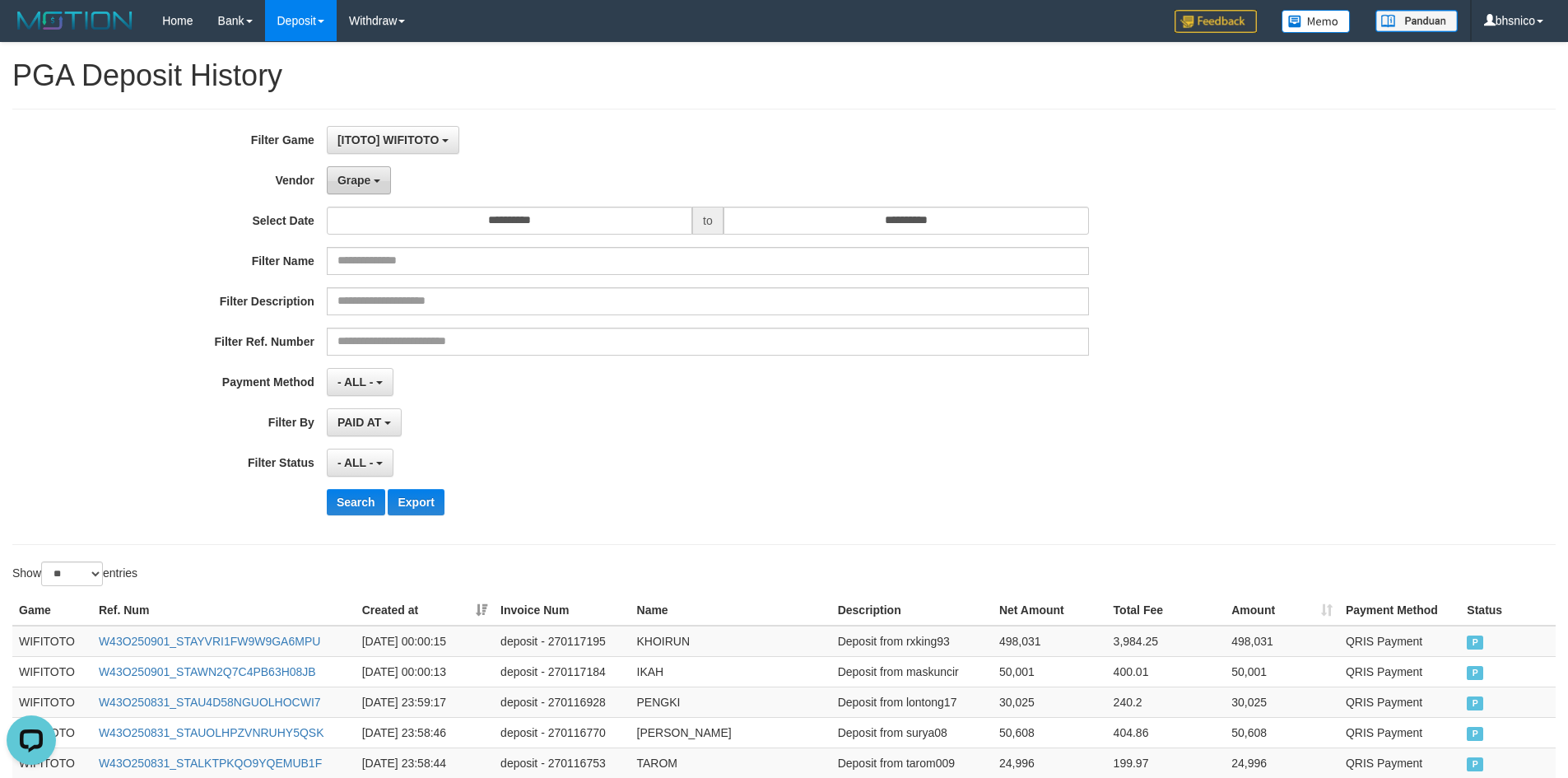
click at [387, 184] on button "Grape" at bounding box center [358, 180] width 64 height 28
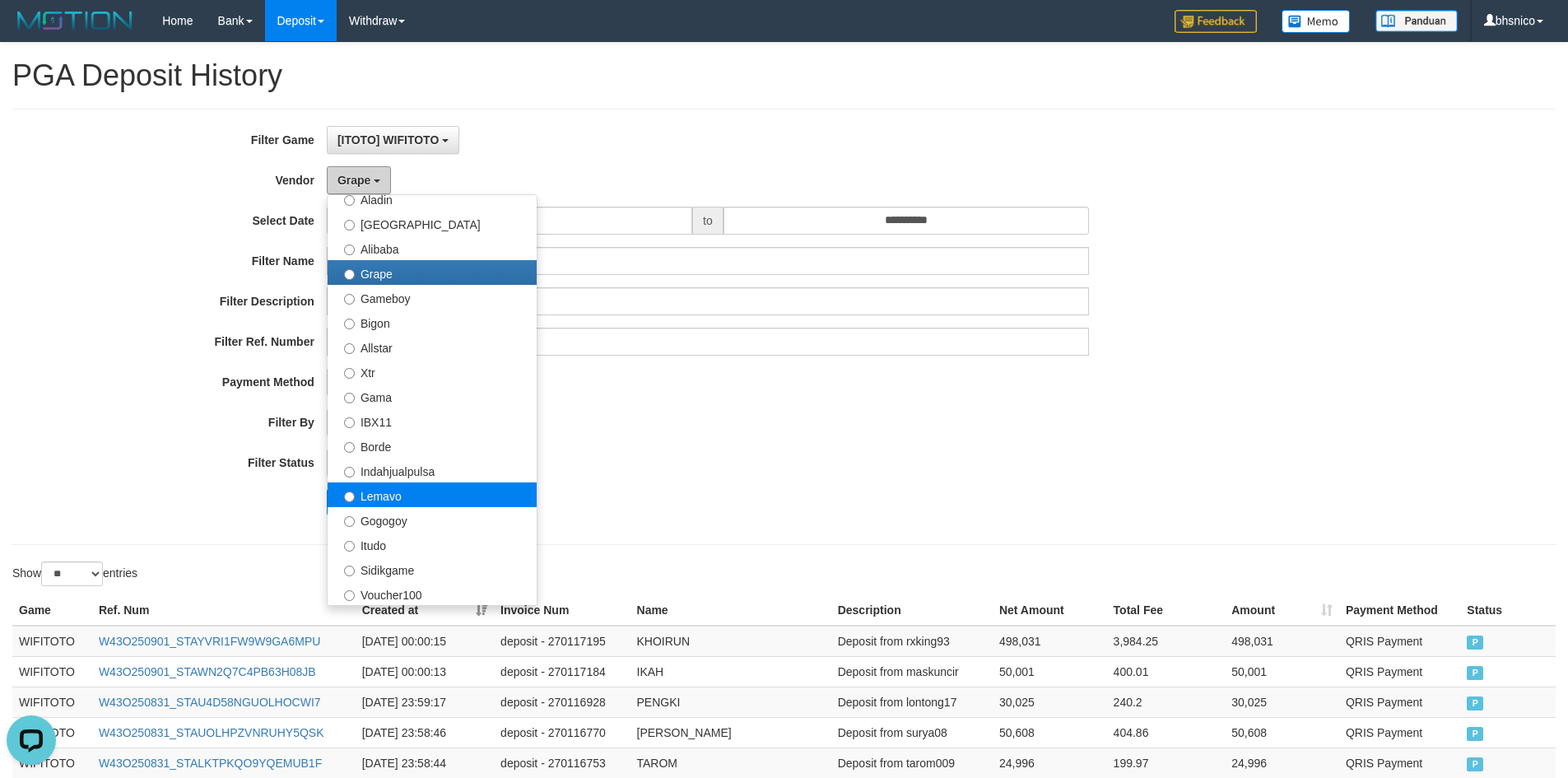
scroll to position [330, 0]
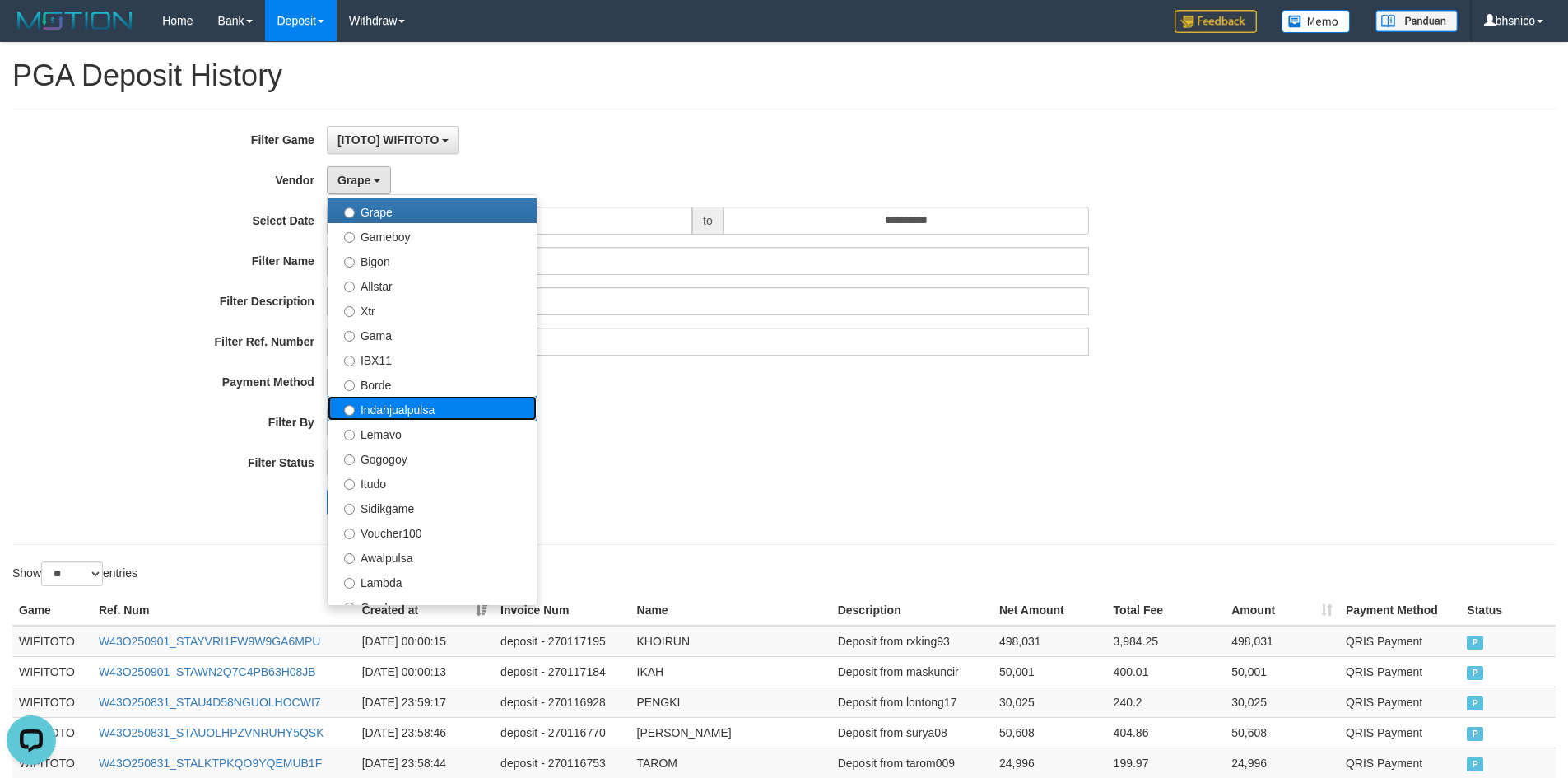
click at [452, 414] on label "Indahjualpulsa" at bounding box center [432, 408] width 209 height 25
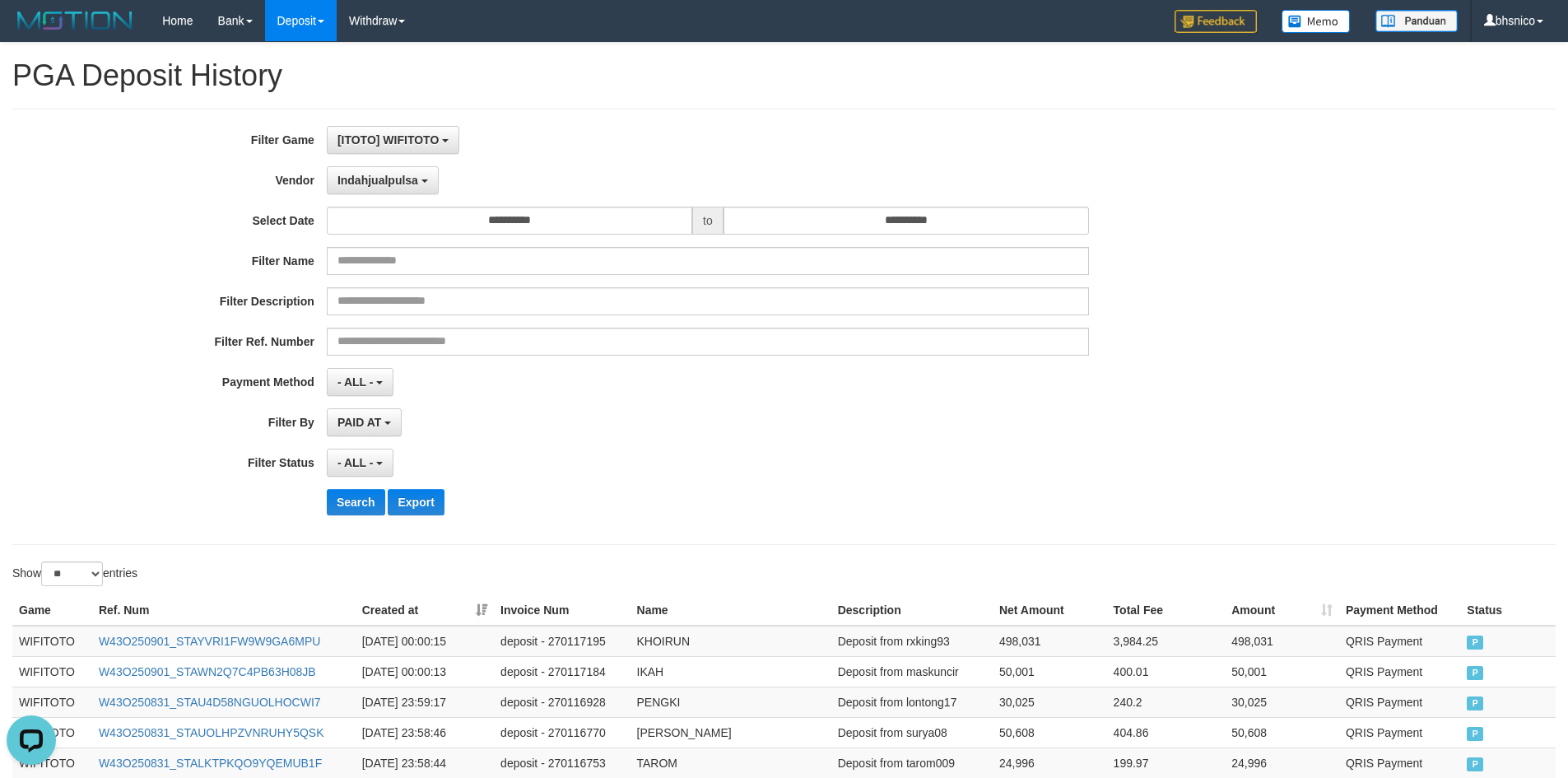
click at [691, 429] on div "PAID AT PAID AT CREATED AT" at bounding box center [708, 423] width 762 height 28
click at [341, 501] on button "Search" at bounding box center [355, 502] width 58 height 27
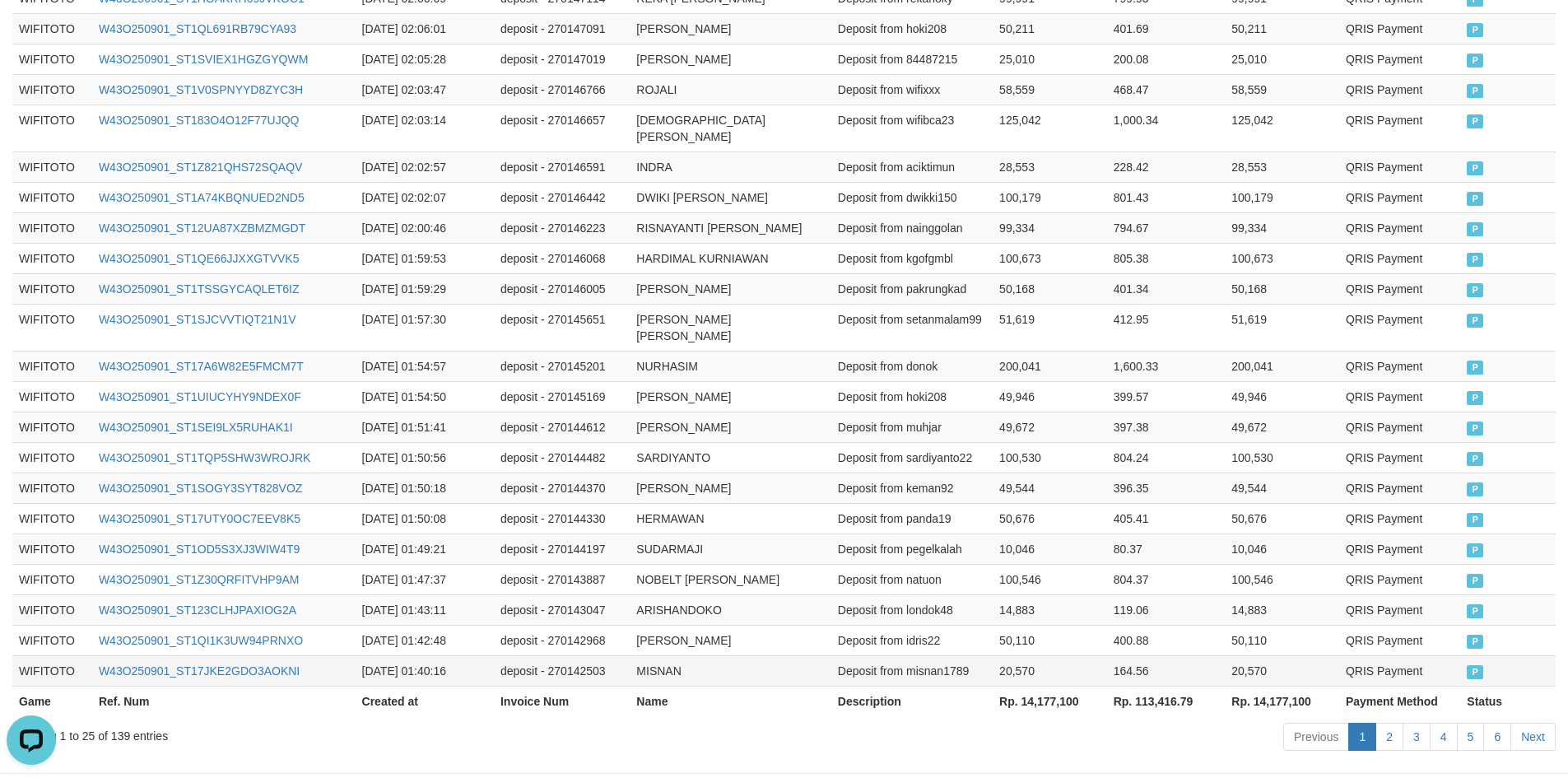
scroll to position [771, 0]
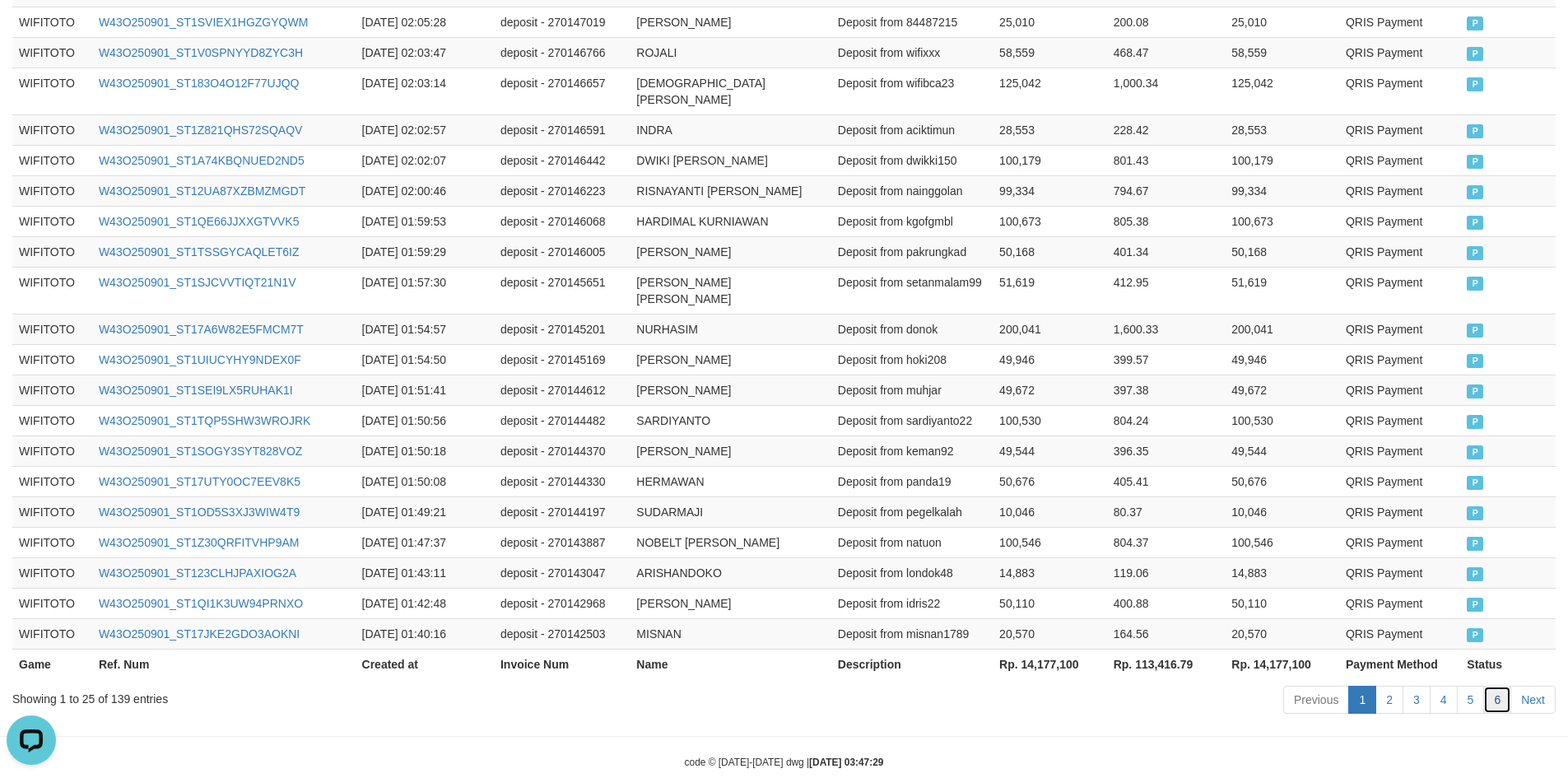
click at [1494, 686] on link "6" at bounding box center [1498, 700] width 28 height 28
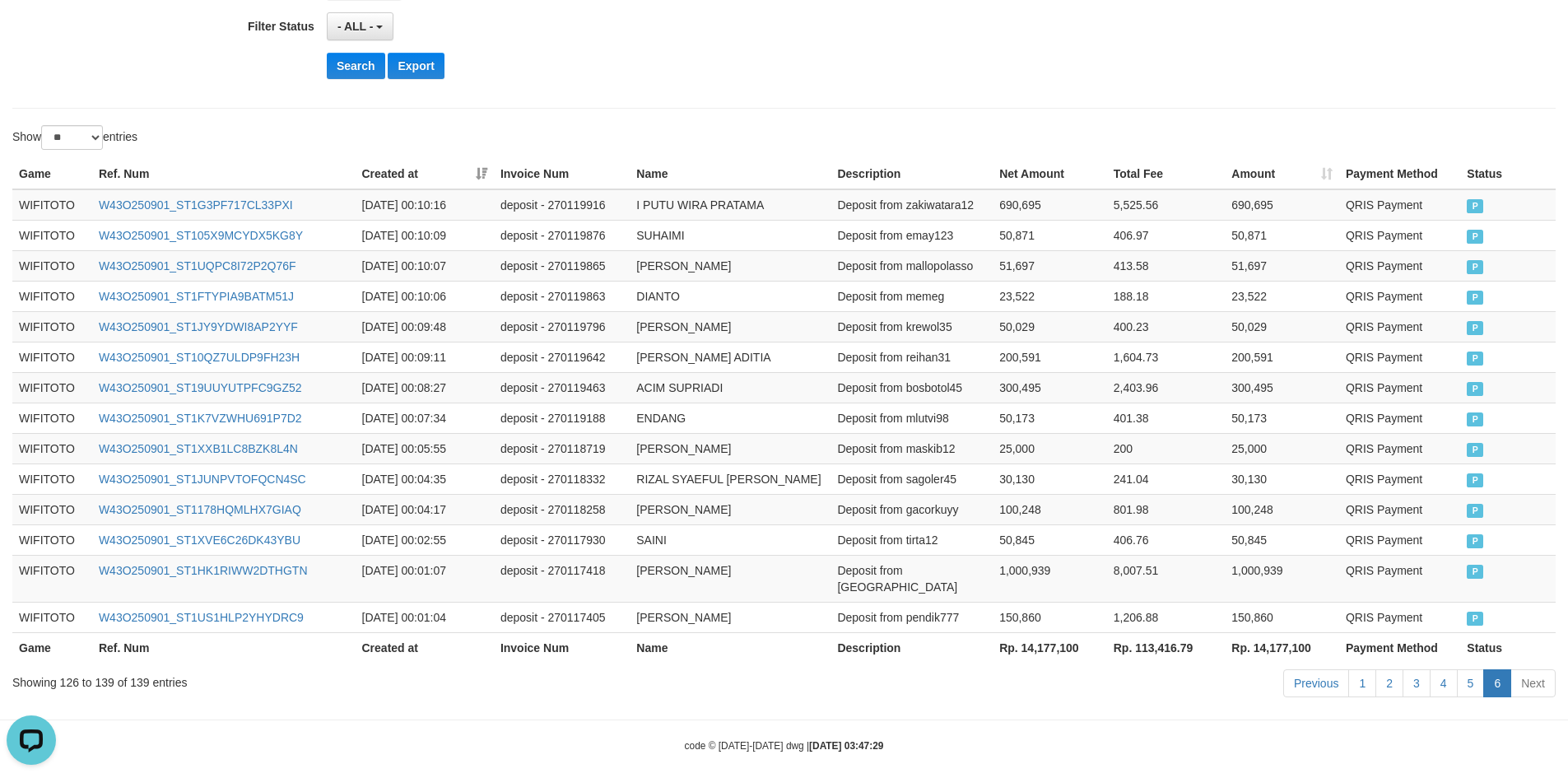
click at [1287, 639] on th "Rp. 14,177,100" at bounding box center [1283, 647] width 115 height 31
copy th "Rp."
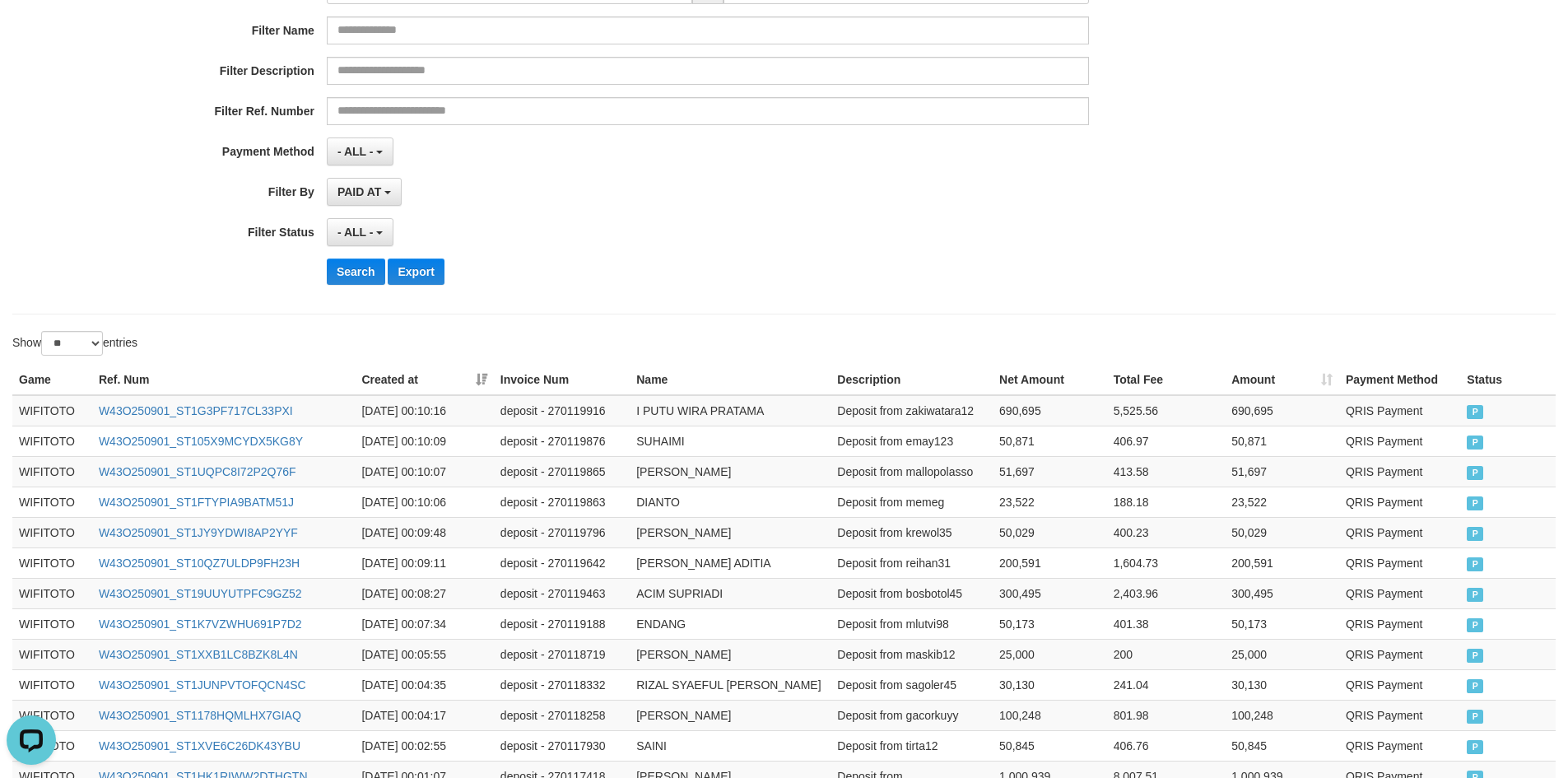
scroll to position [0, 0]
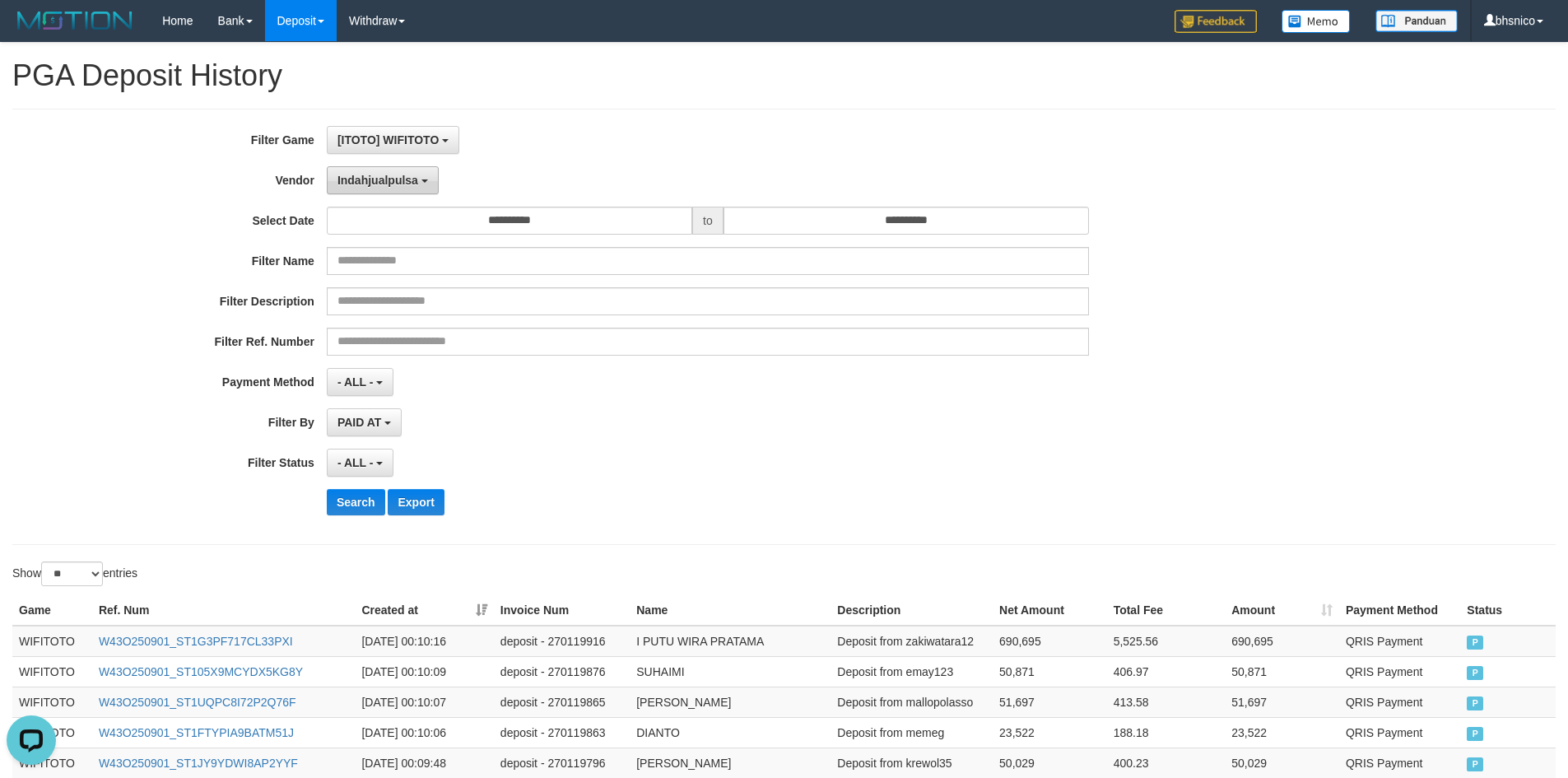
click at [434, 192] on button "Indahjualpulsa" at bounding box center [382, 180] width 112 height 28
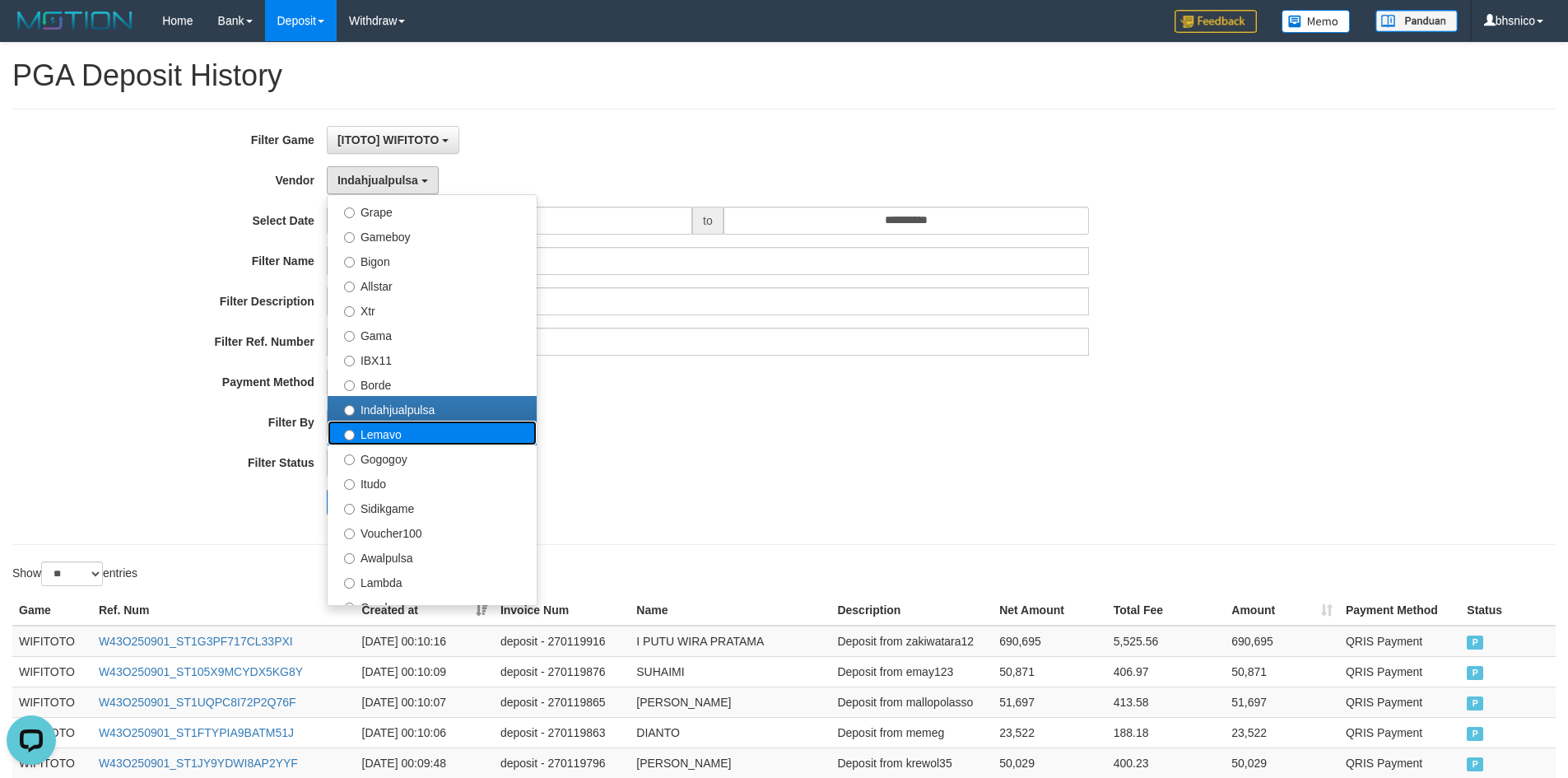
click at [419, 441] on label "Lemavo" at bounding box center [432, 432] width 209 height 25
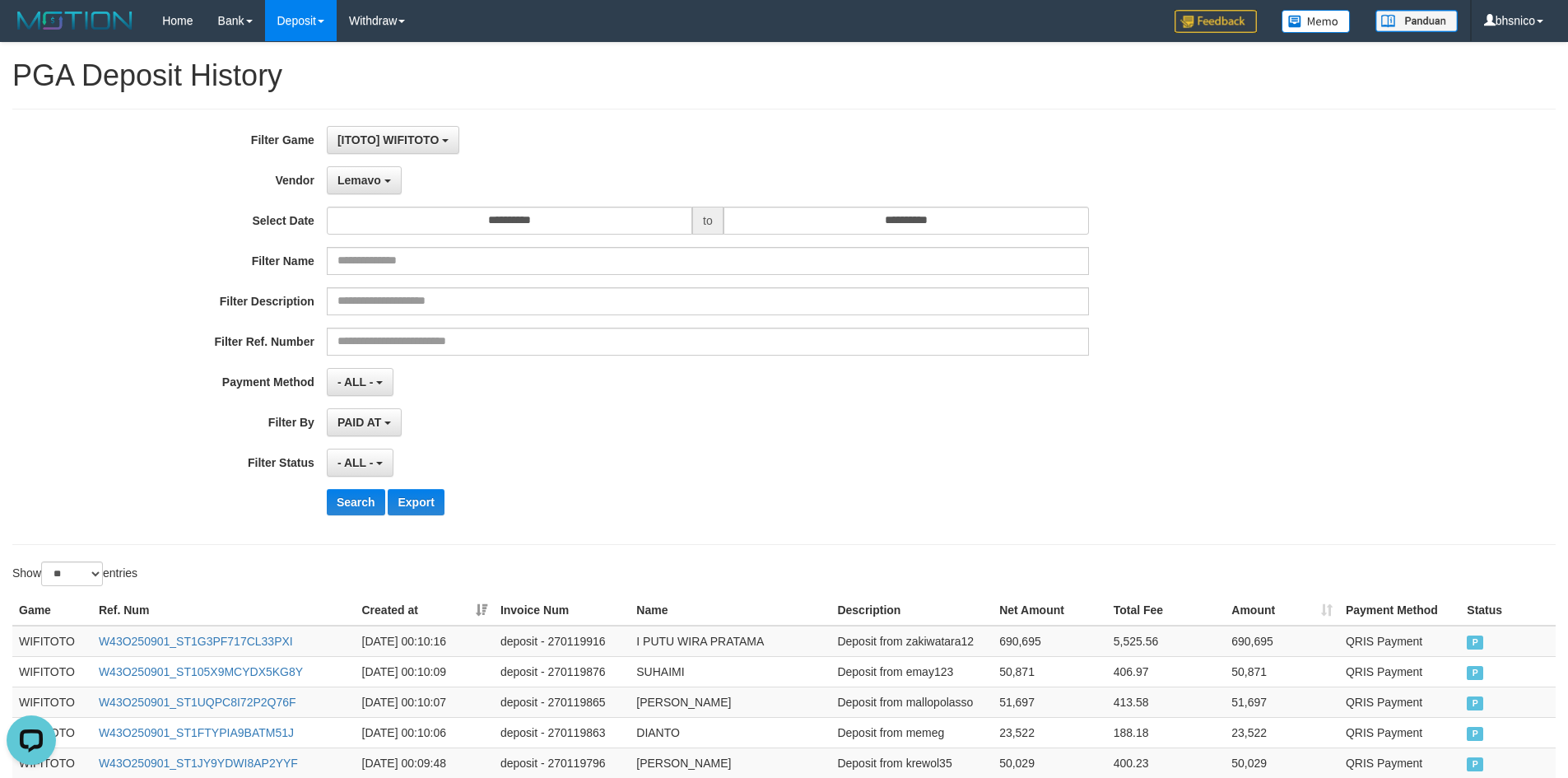
click at [547, 442] on div "**********" at bounding box center [654, 327] width 1307 height 402
click at [338, 503] on button "Search" at bounding box center [355, 502] width 58 height 27
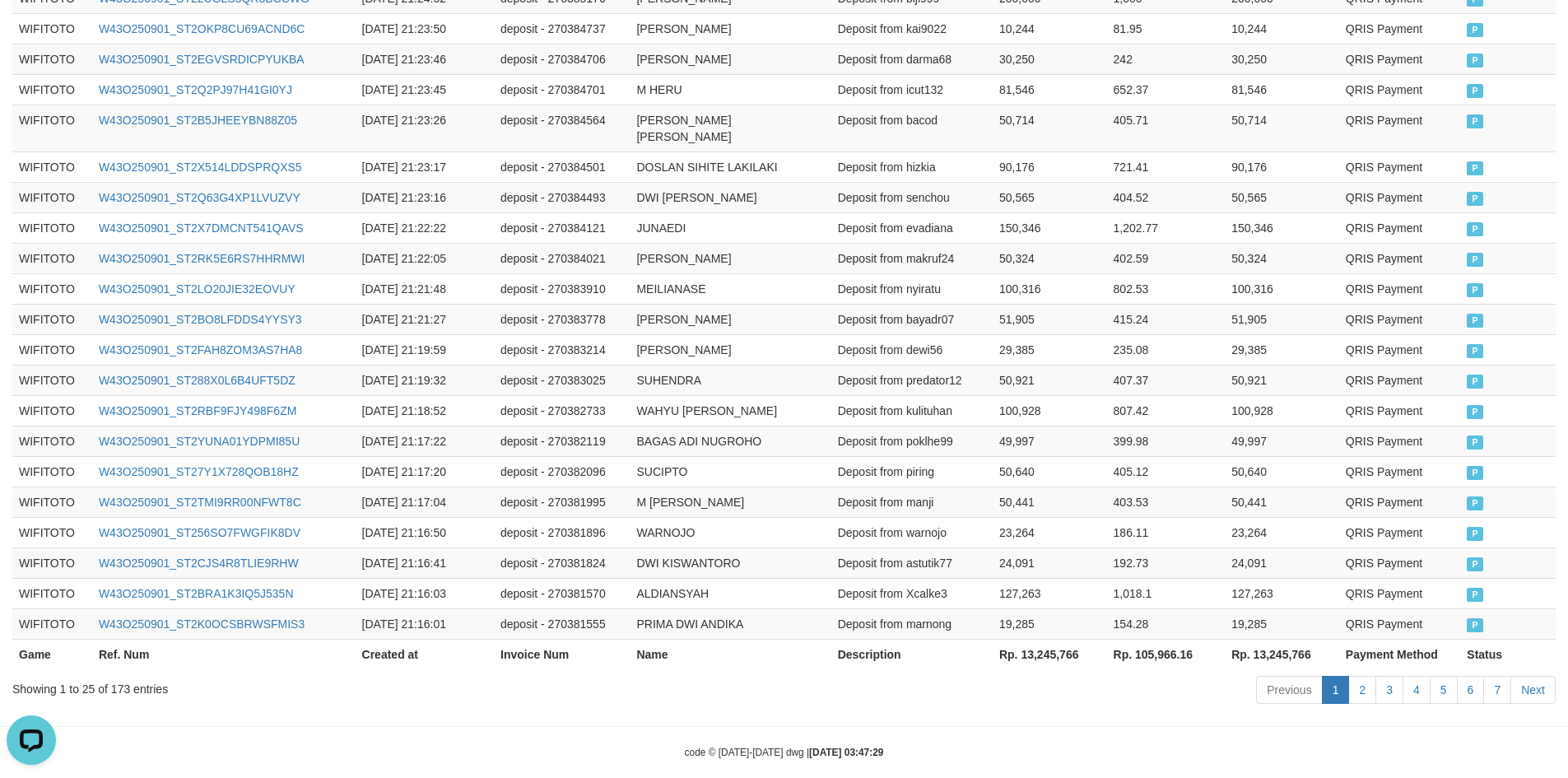
scroll to position [771, 0]
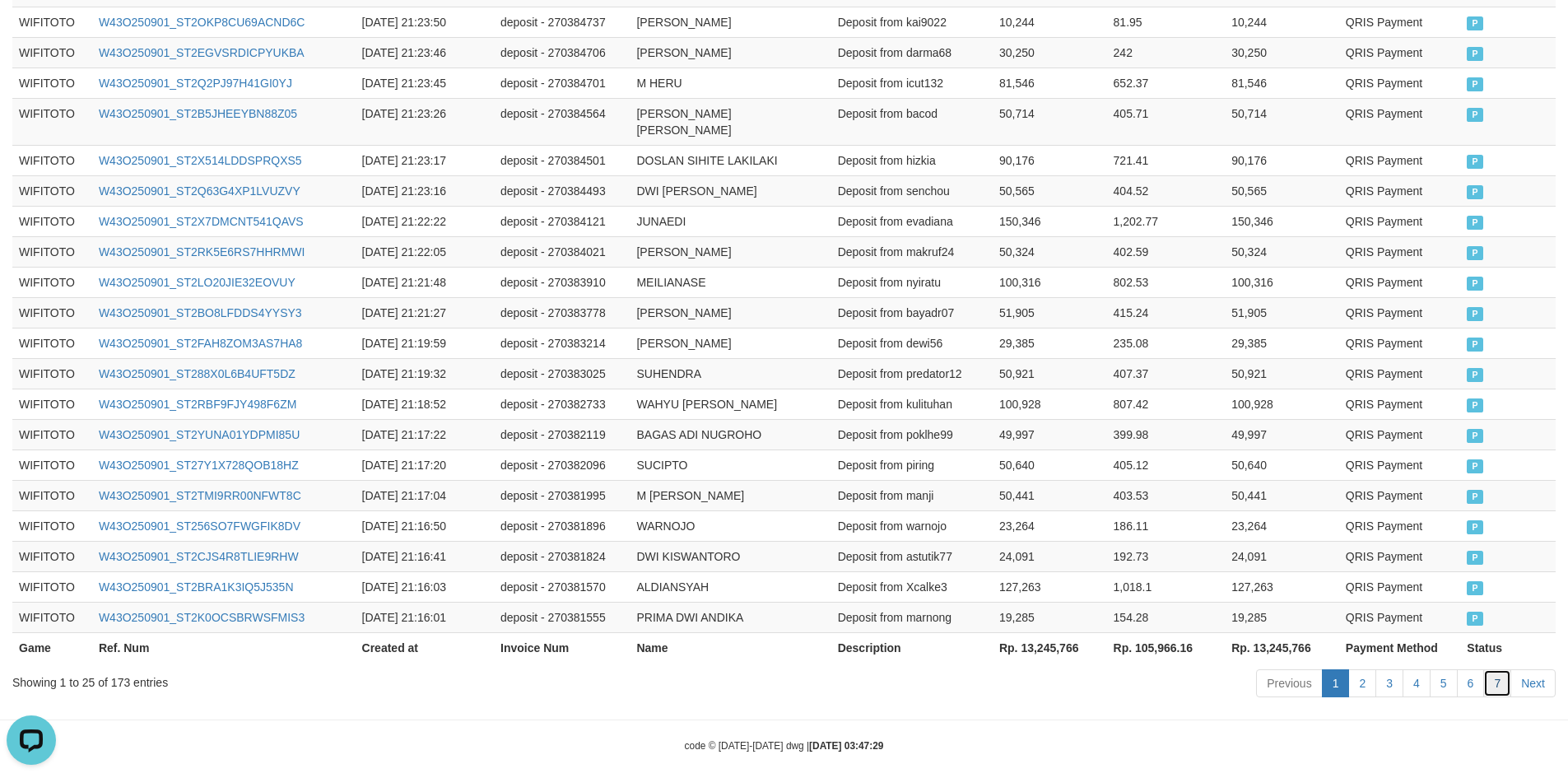
click at [1498, 669] on link "7" at bounding box center [1498, 683] width 28 height 28
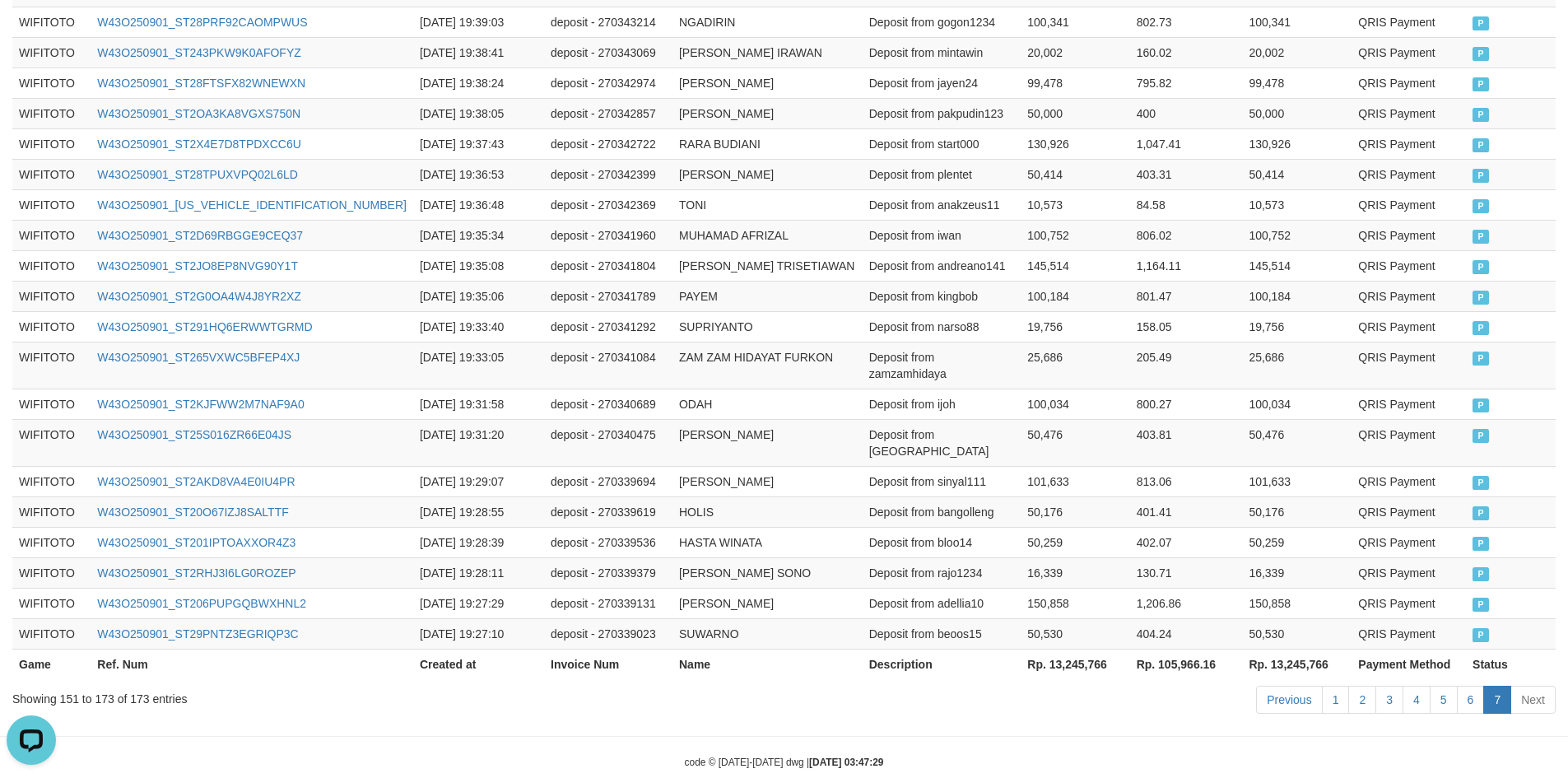
click at [1283, 649] on th "Rp. 13,245,766" at bounding box center [1296, 663] width 110 height 31
copy th "13,245,766"
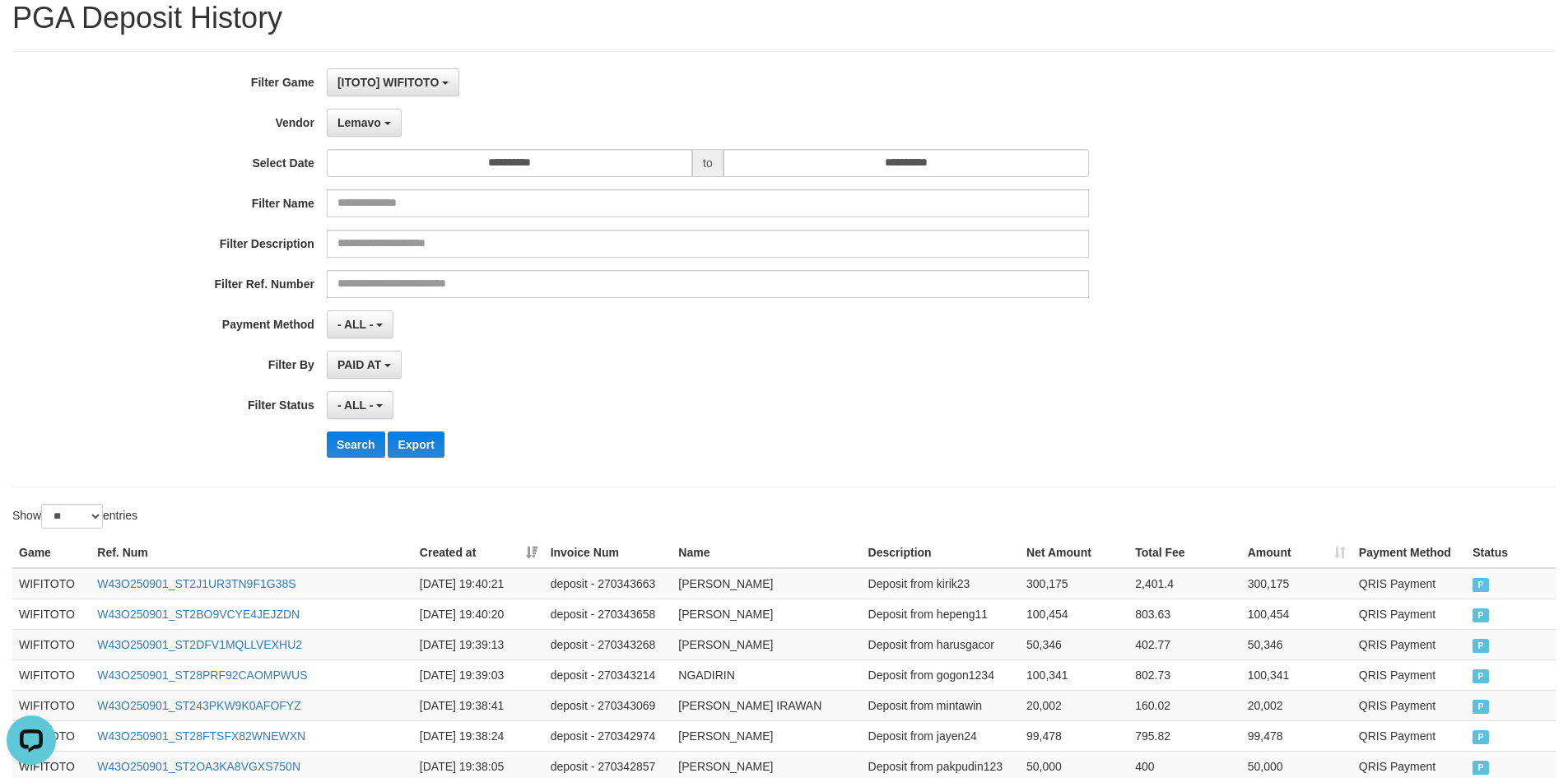
scroll to position [0, 0]
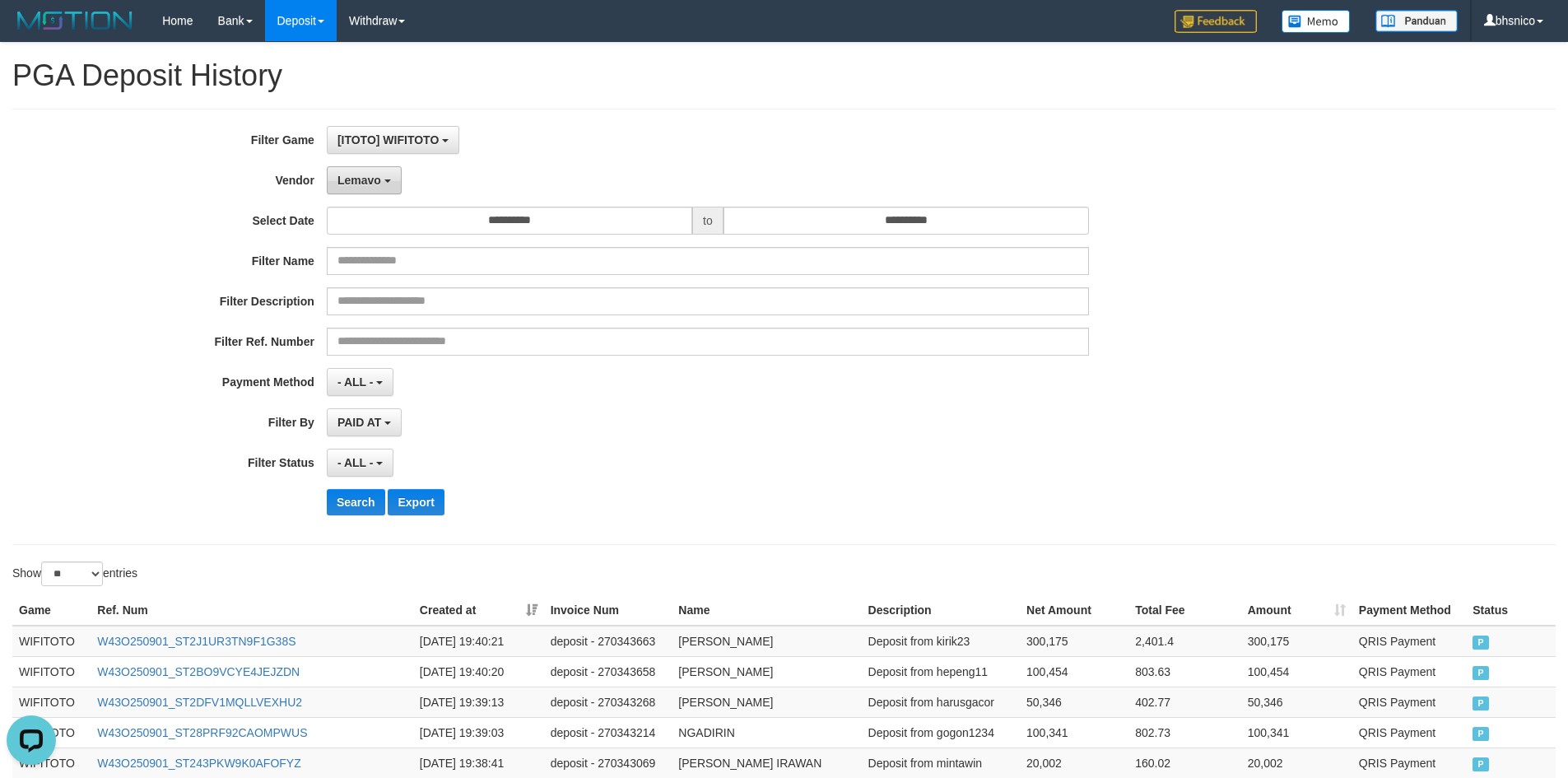
click at [388, 183] on b "button" at bounding box center [387, 181] width 7 height 3
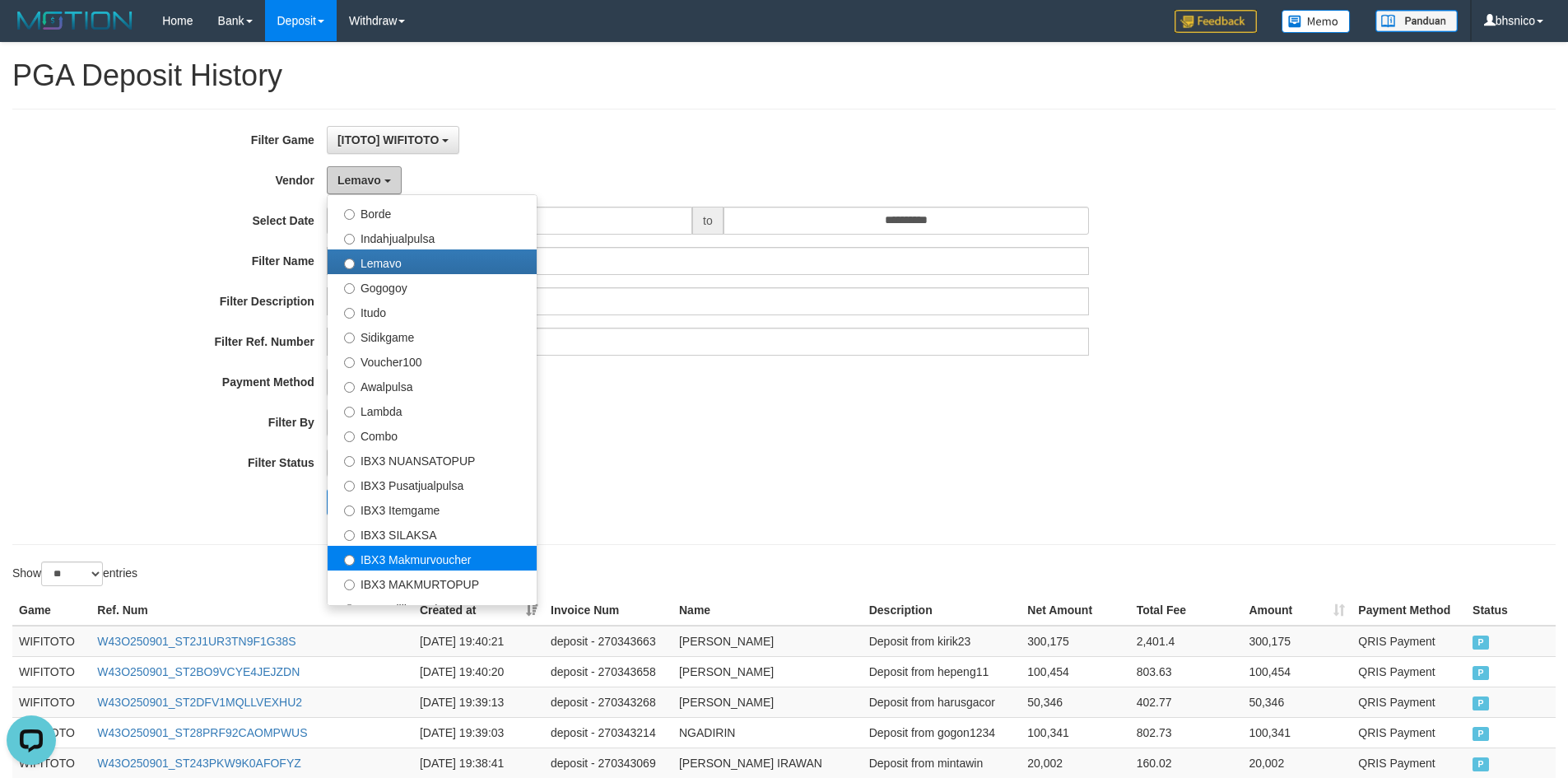
scroll to position [540, 0]
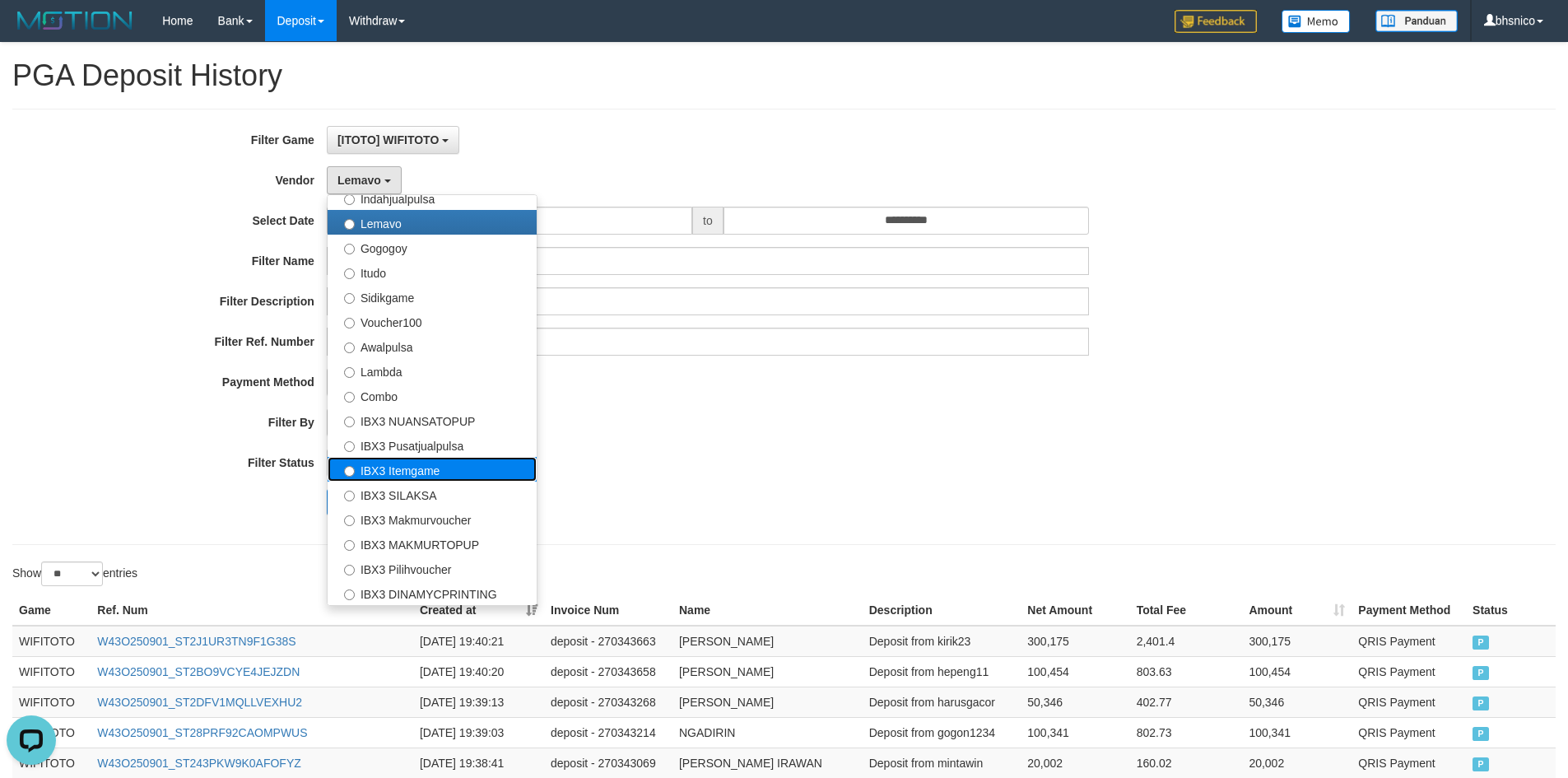
click at [431, 479] on label "IBX3 Itemgame" at bounding box center [432, 469] width 209 height 25
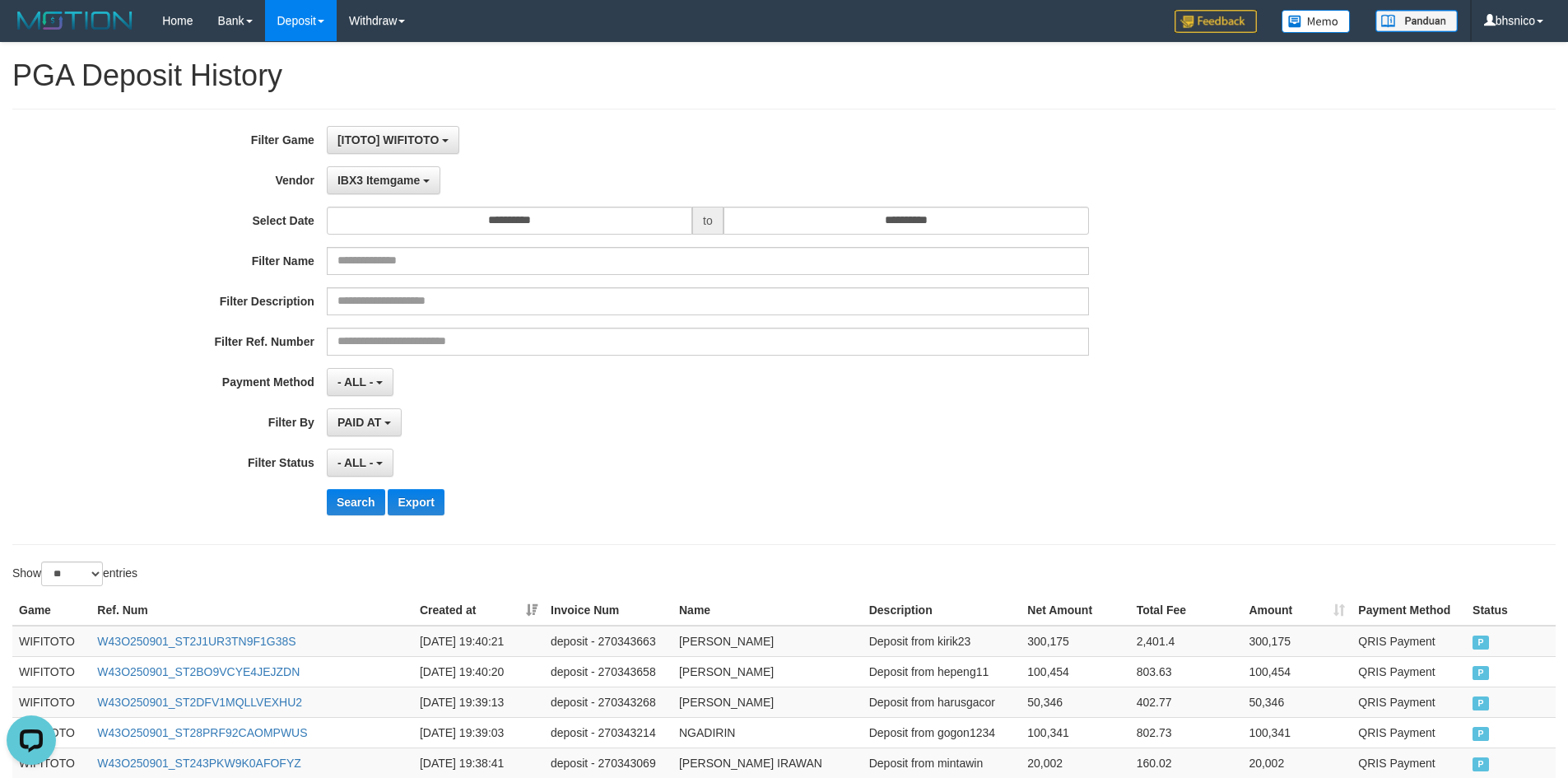
click at [717, 495] on div "Search Export" at bounding box center [817, 502] width 980 height 27
click at [353, 507] on button "Search" at bounding box center [355, 502] width 58 height 27
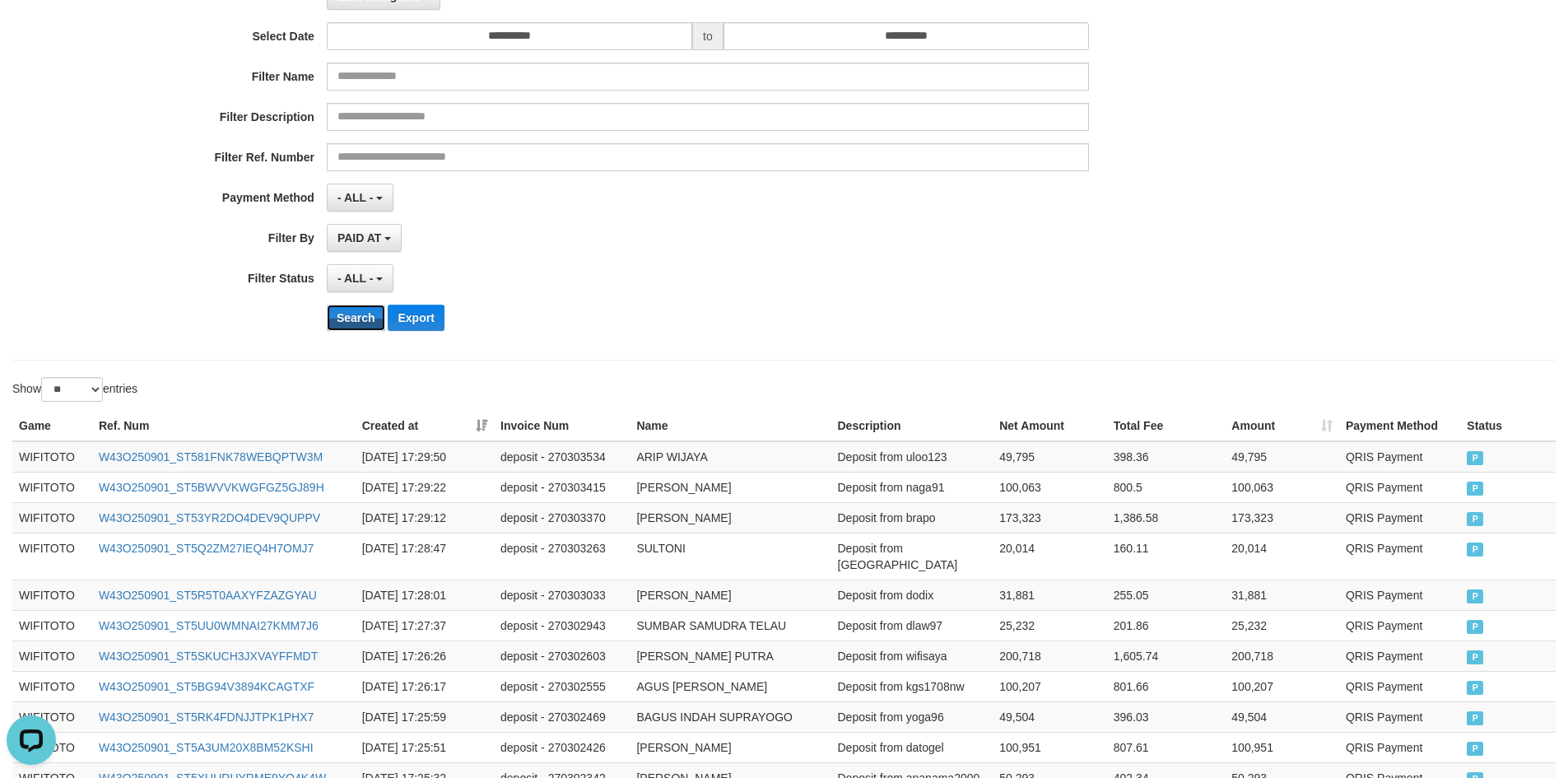
scroll to position [788, 0]
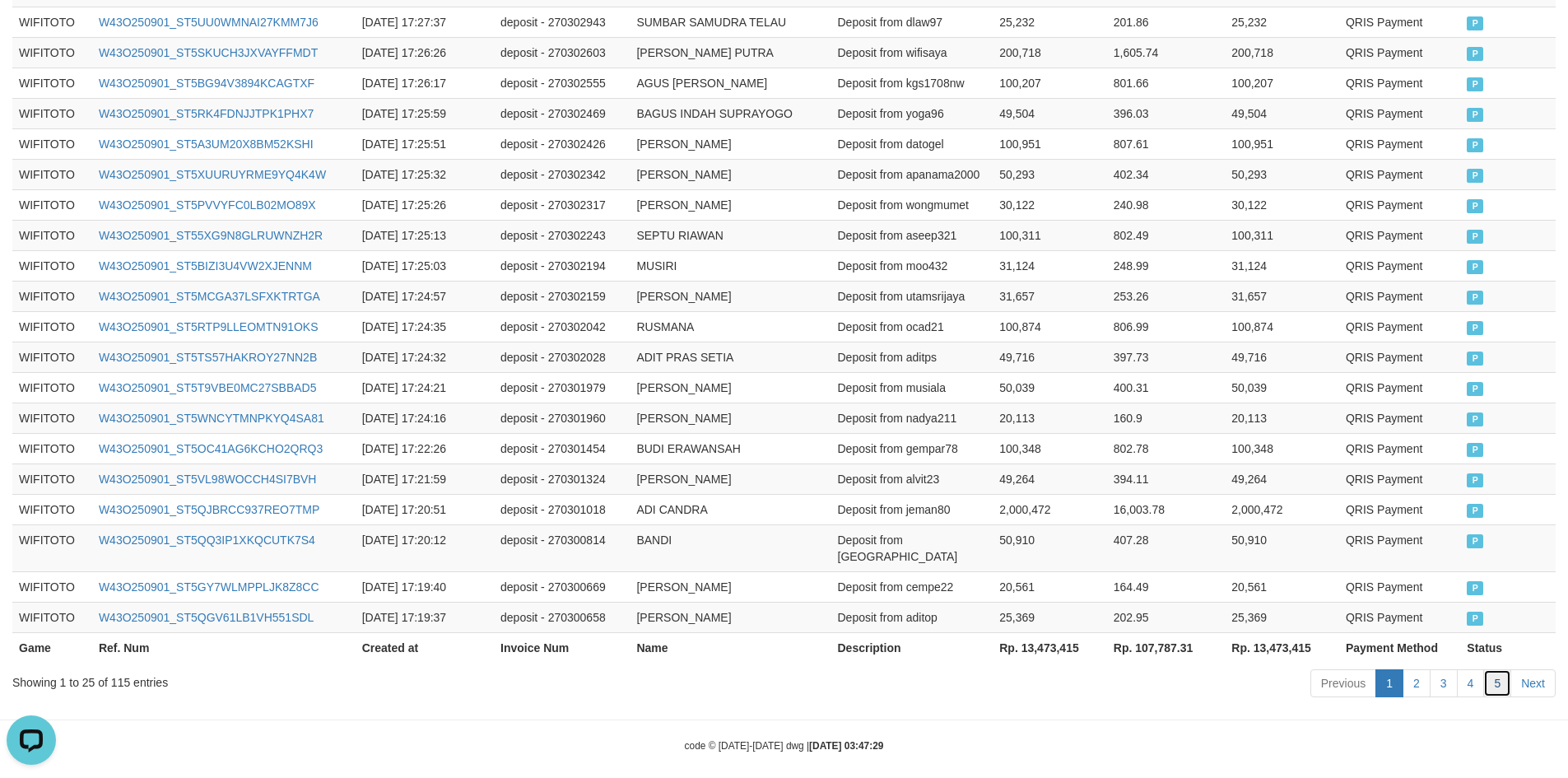
click at [1499, 669] on link "5" at bounding box center [1498, 683] width 28 height 28
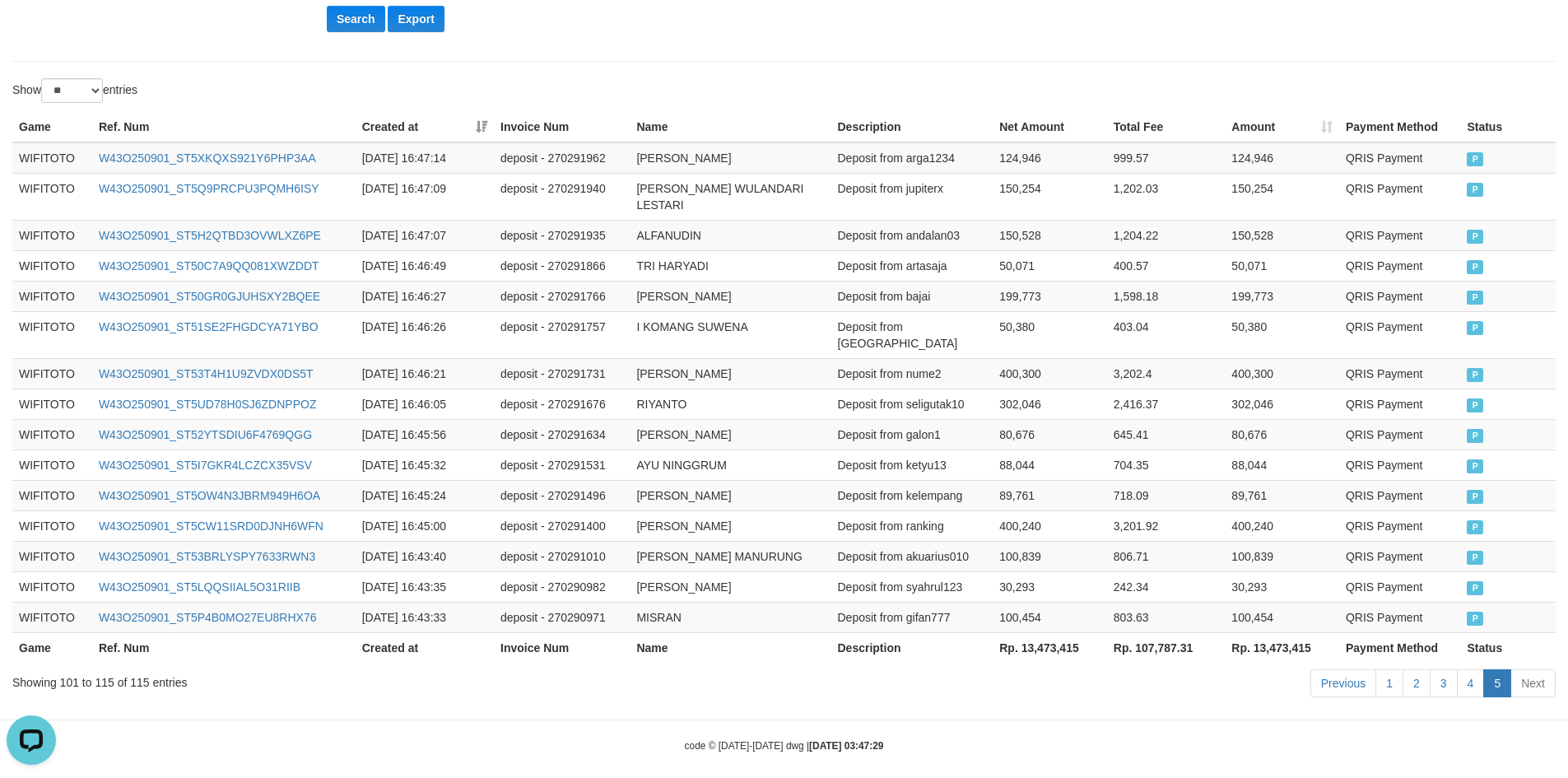
click at [1301, 635] on th "Rp. 13,473,415" at bounding box center [1283, 647] width 115 height 31
copy th "Rp."
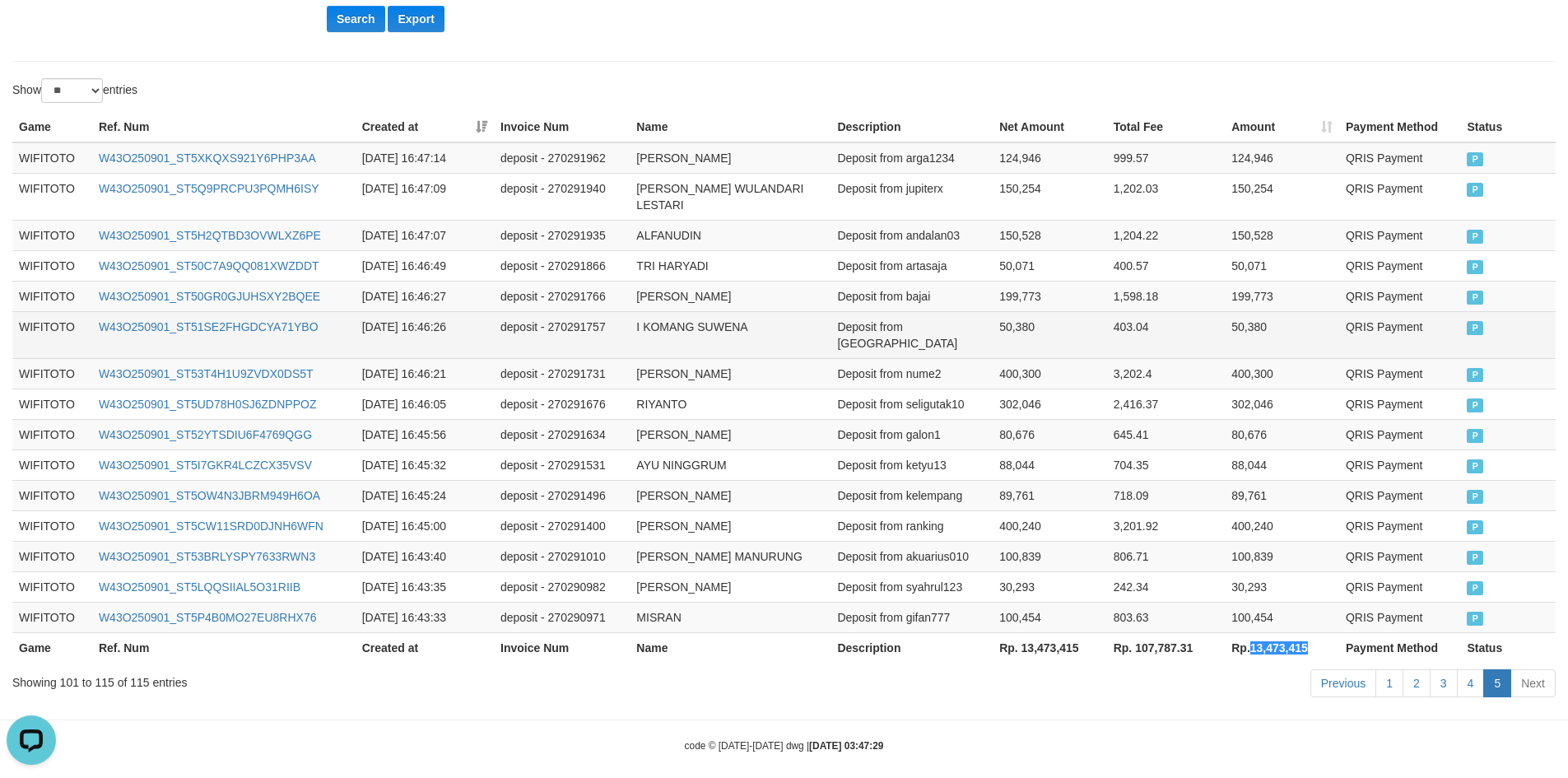
click at [890, 324] on td "Deposit from maxbasong87" at bounding box center [911, 335] width 162 height 47
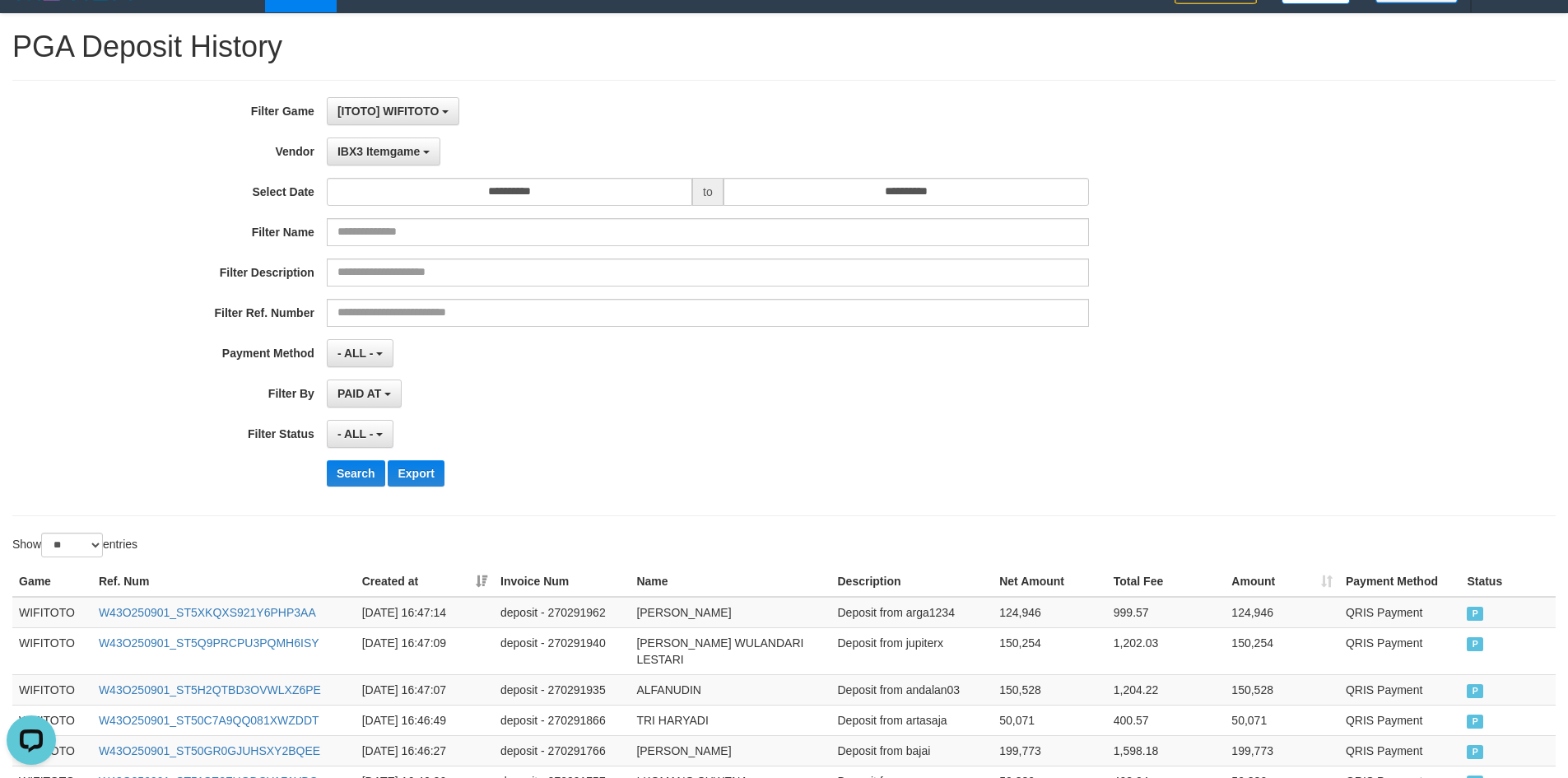
scroll to position [0, 0]
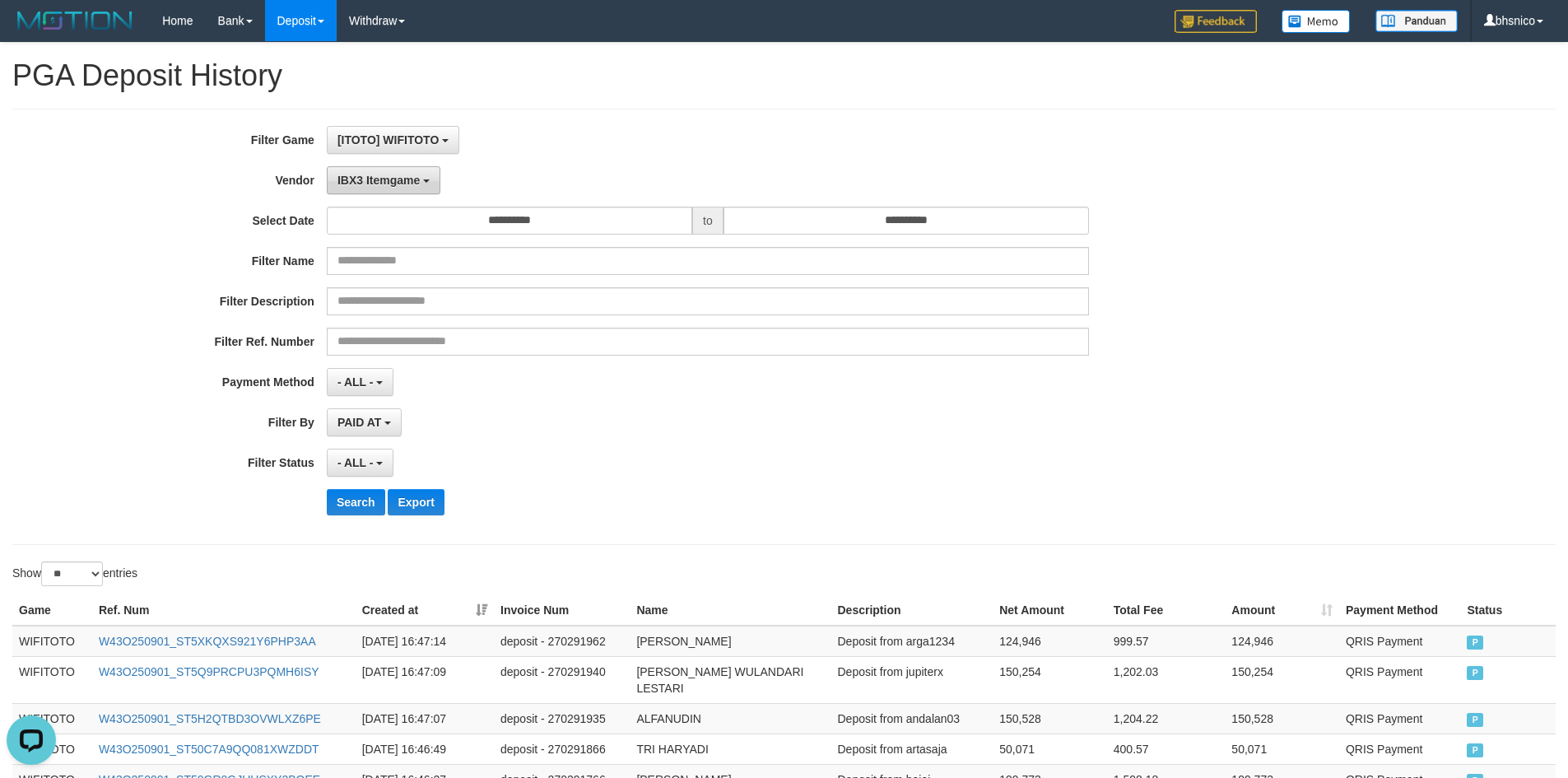
click at [428, 182] on b "button" at bounding box center [427, 181] width 7 height 3
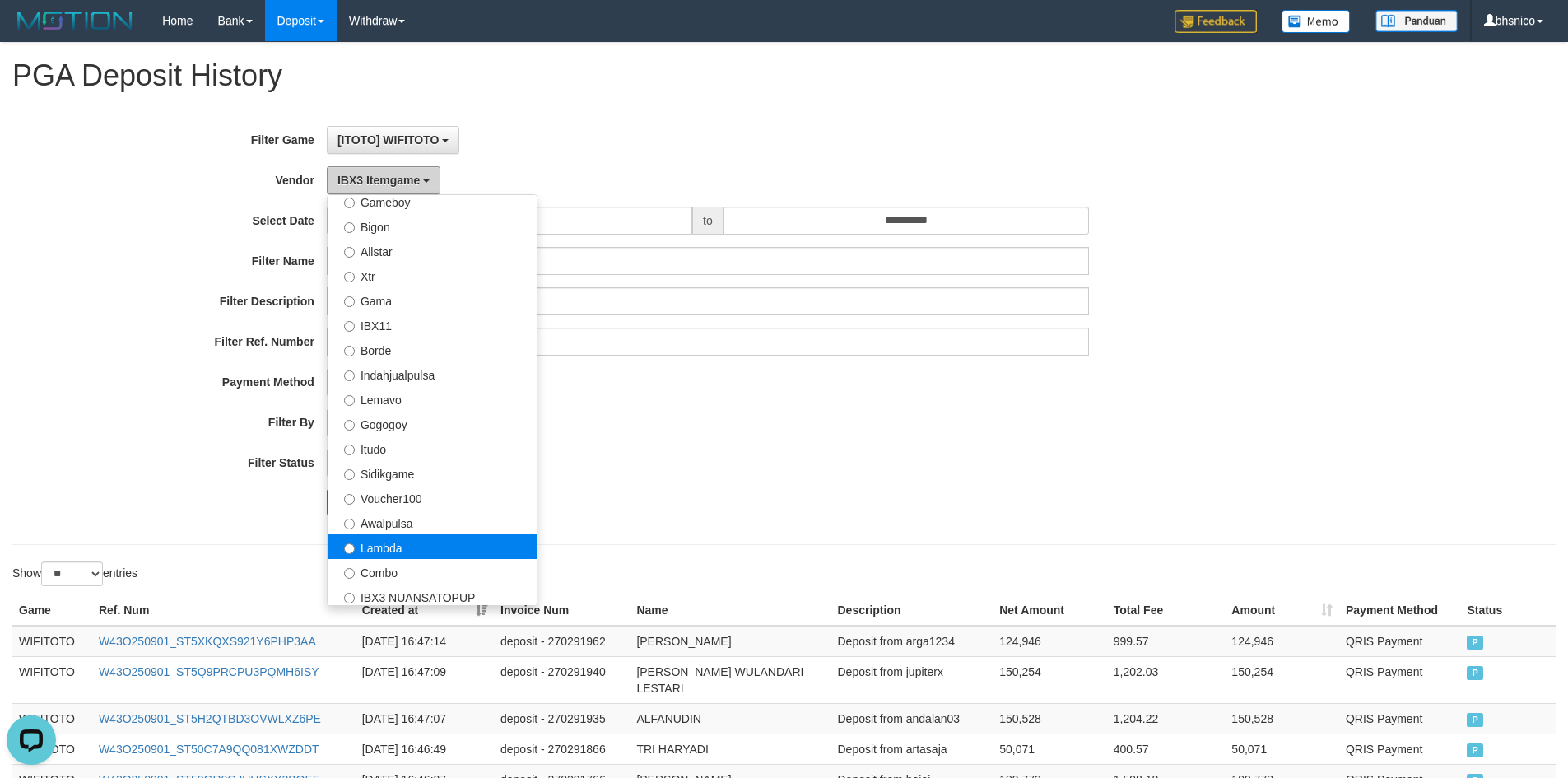
scroll to position [210, 0]
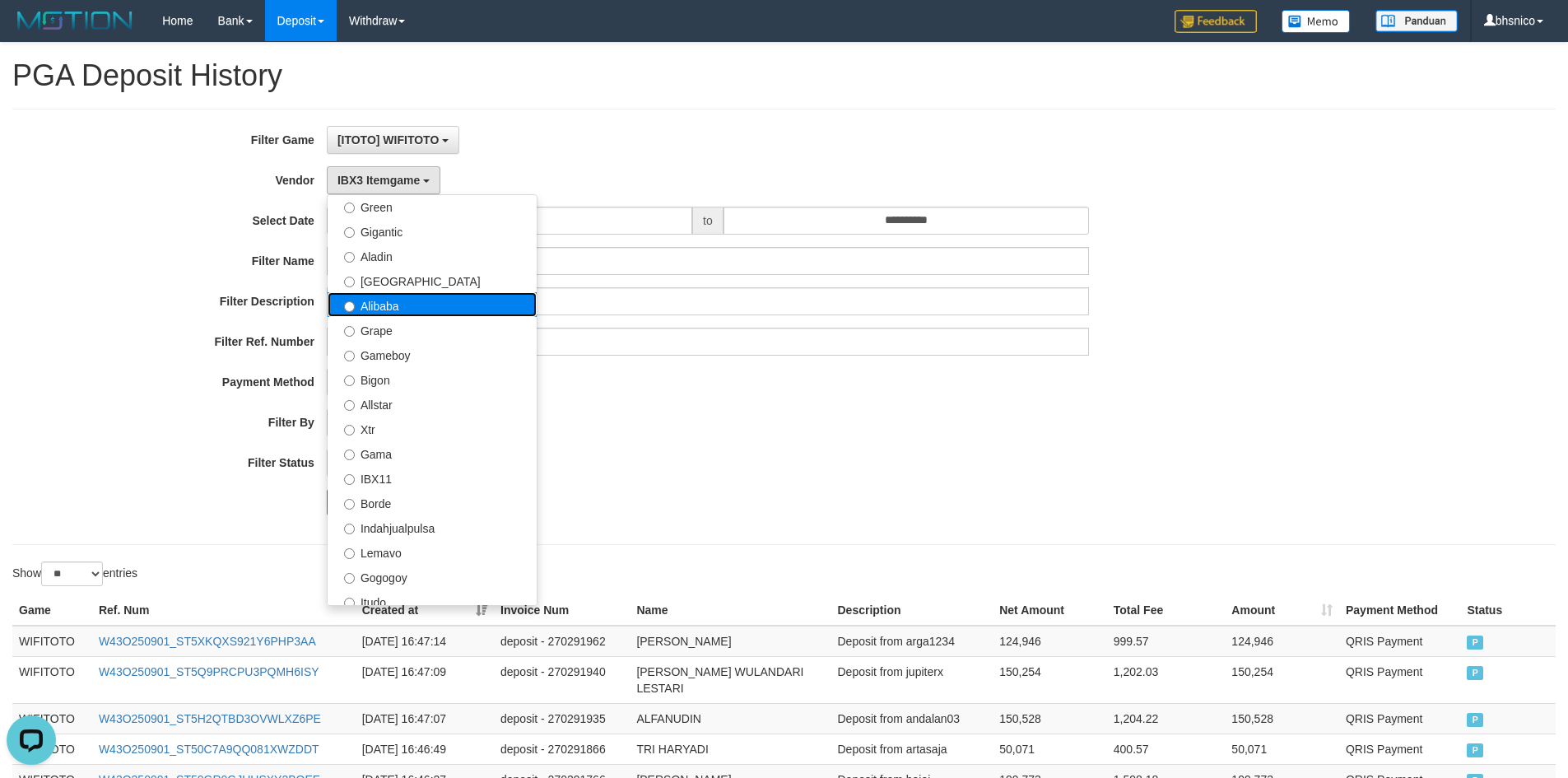
click at [423, 310] on label "Alibaba" at bounding box center [432, 304] width 209 height 25
select select "**********"
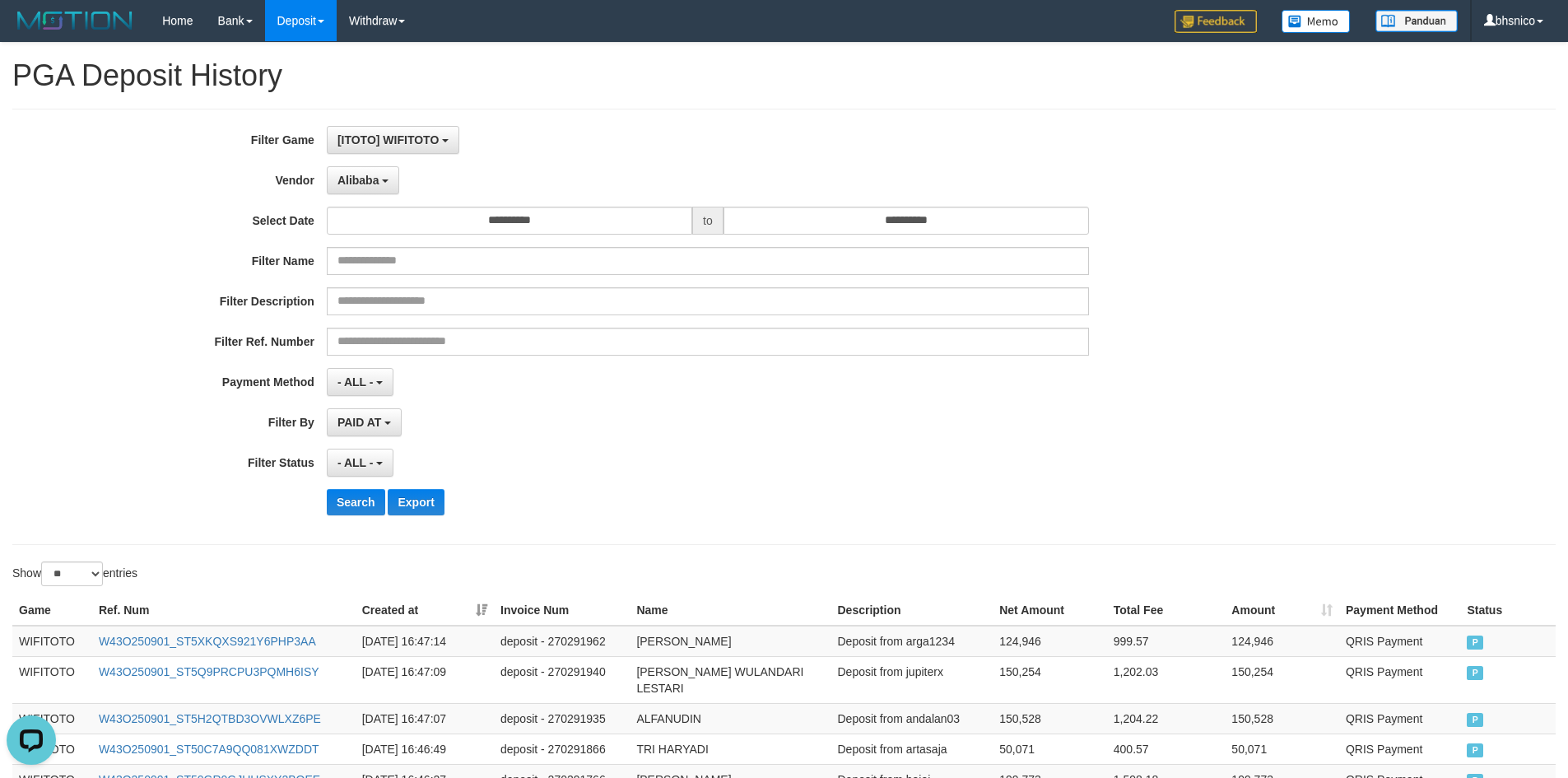
click at [632, 393] on div "- ALL - SELECT ALL - ALL - SELECT PAYMENT METHOD Mandiri BNI OVO CIMB BRI MAYBA…" at bounding box center [708, 382] width 762 height 28
